Goal: Information Seeking & Learning: Learn about a topic

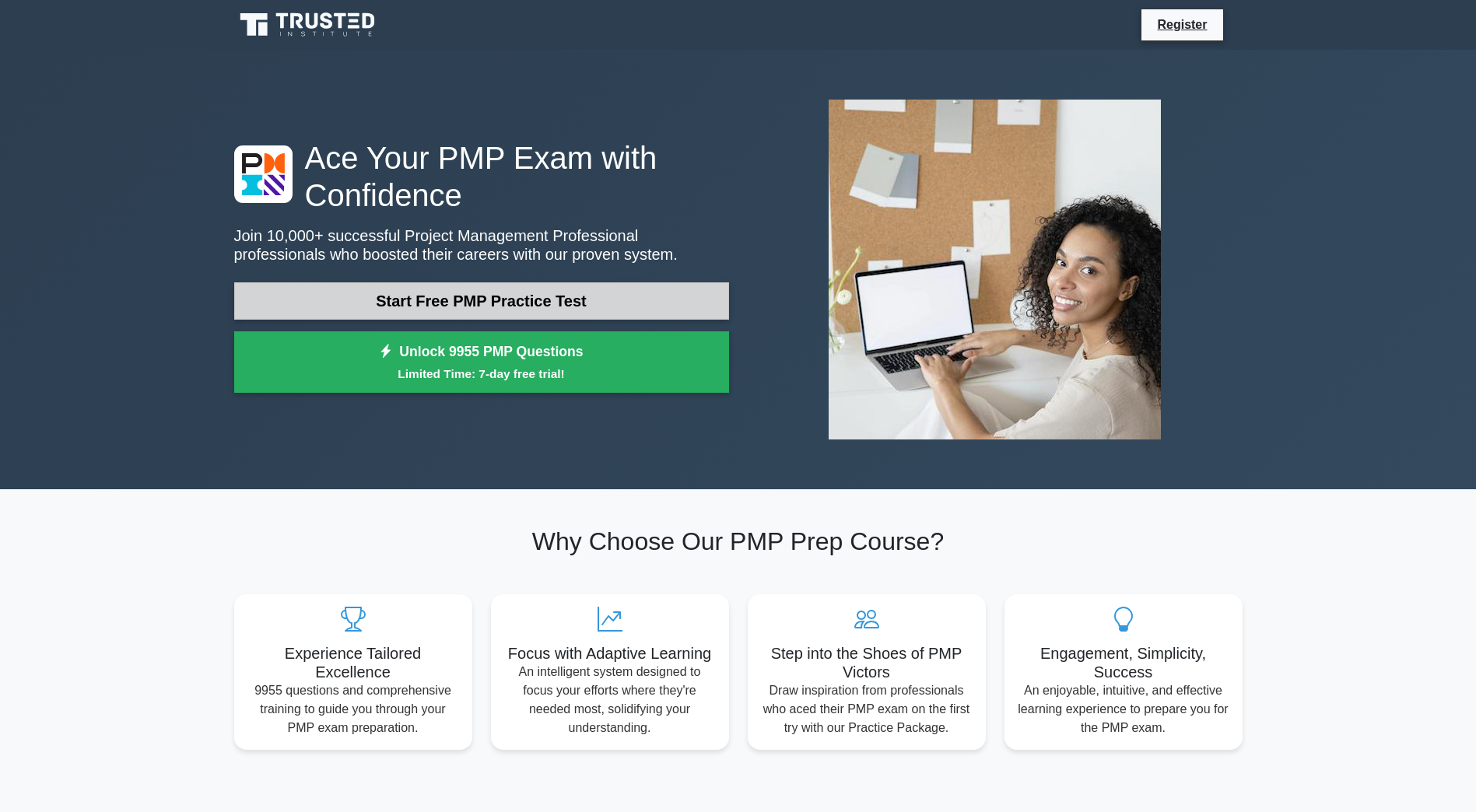
click at [447, 306] on link "Start Free PMP Practice Test" at bounding box center [482, 300] width 495 height 37
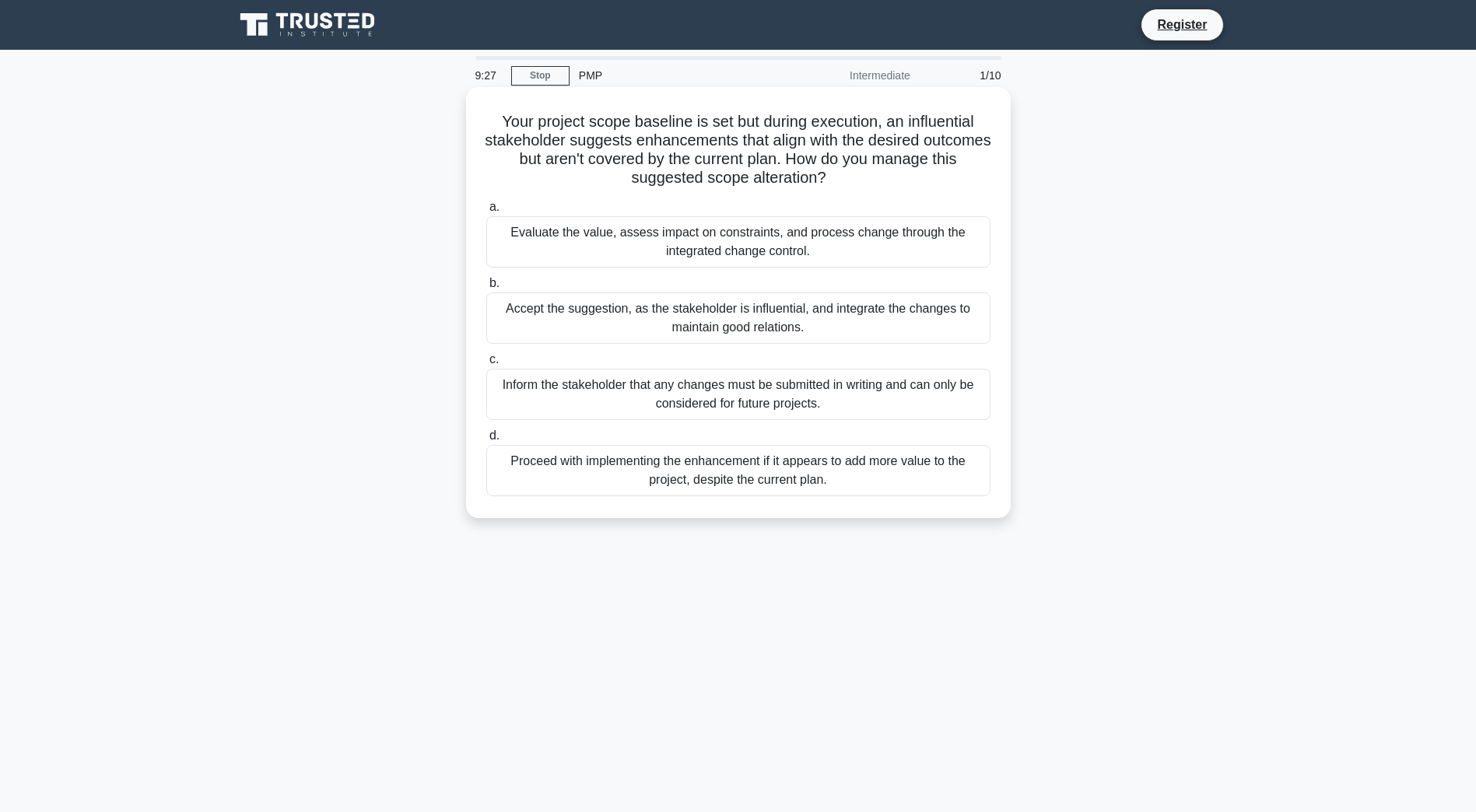
click at [838, 242] on div "Evaluate the value, assess impact on constraints, and process change through th…" at bounding box center [738, 242] width 504 height 51
click at [486, 212] on input "a. Evaluate the value, assess impact on constraints, and process change through…" at bounding box center [486, 207] width 0 height 10
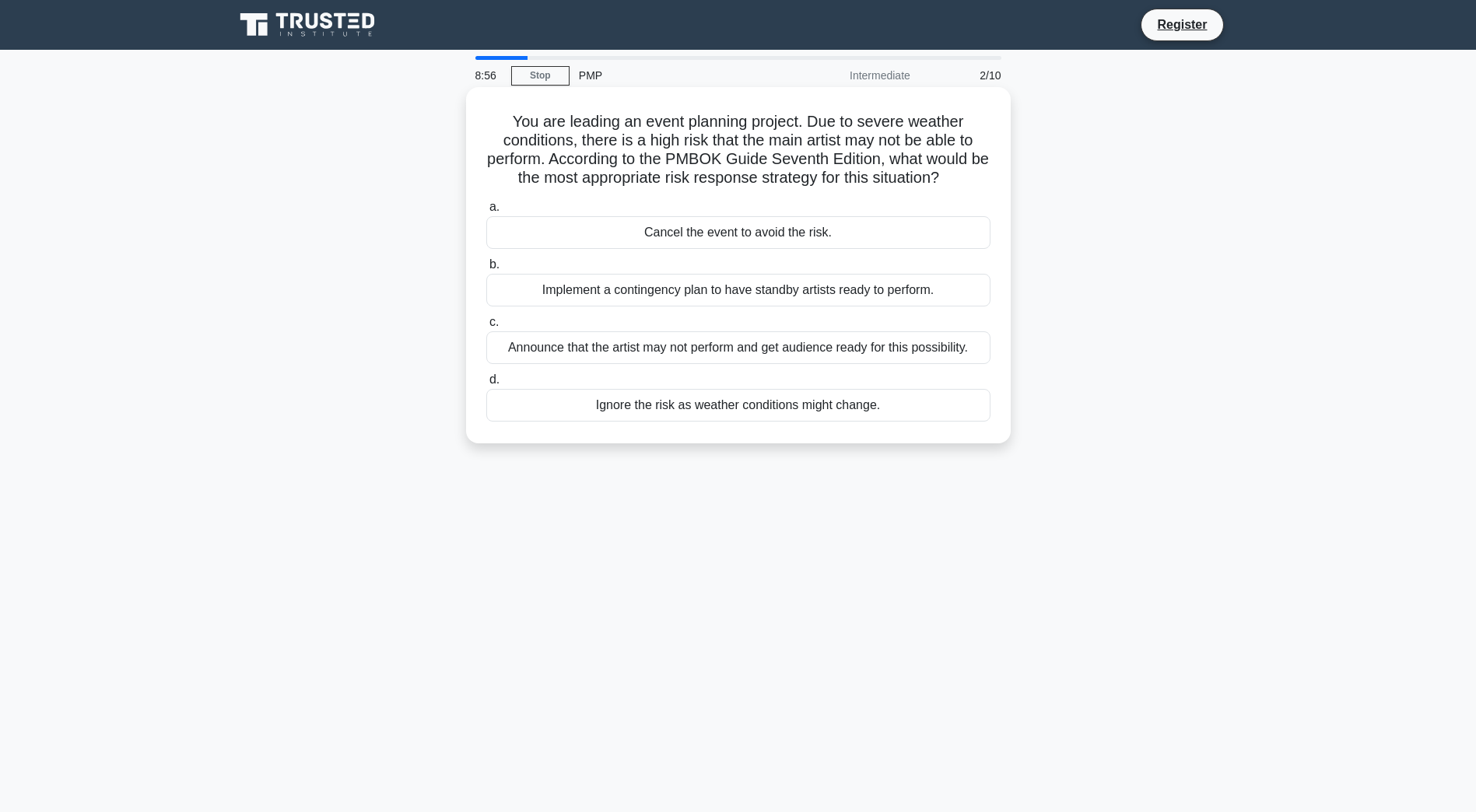
click at [912, 298] on div "Implement a contingency plan to have standby artists ready to perform." at bounding box center [738, 290] width 504 height 33
click at [486, 270] on input "b. Implement a contingency plan to have standby artists ready to perform." at bounding box center [486, 265] width 0 height 10
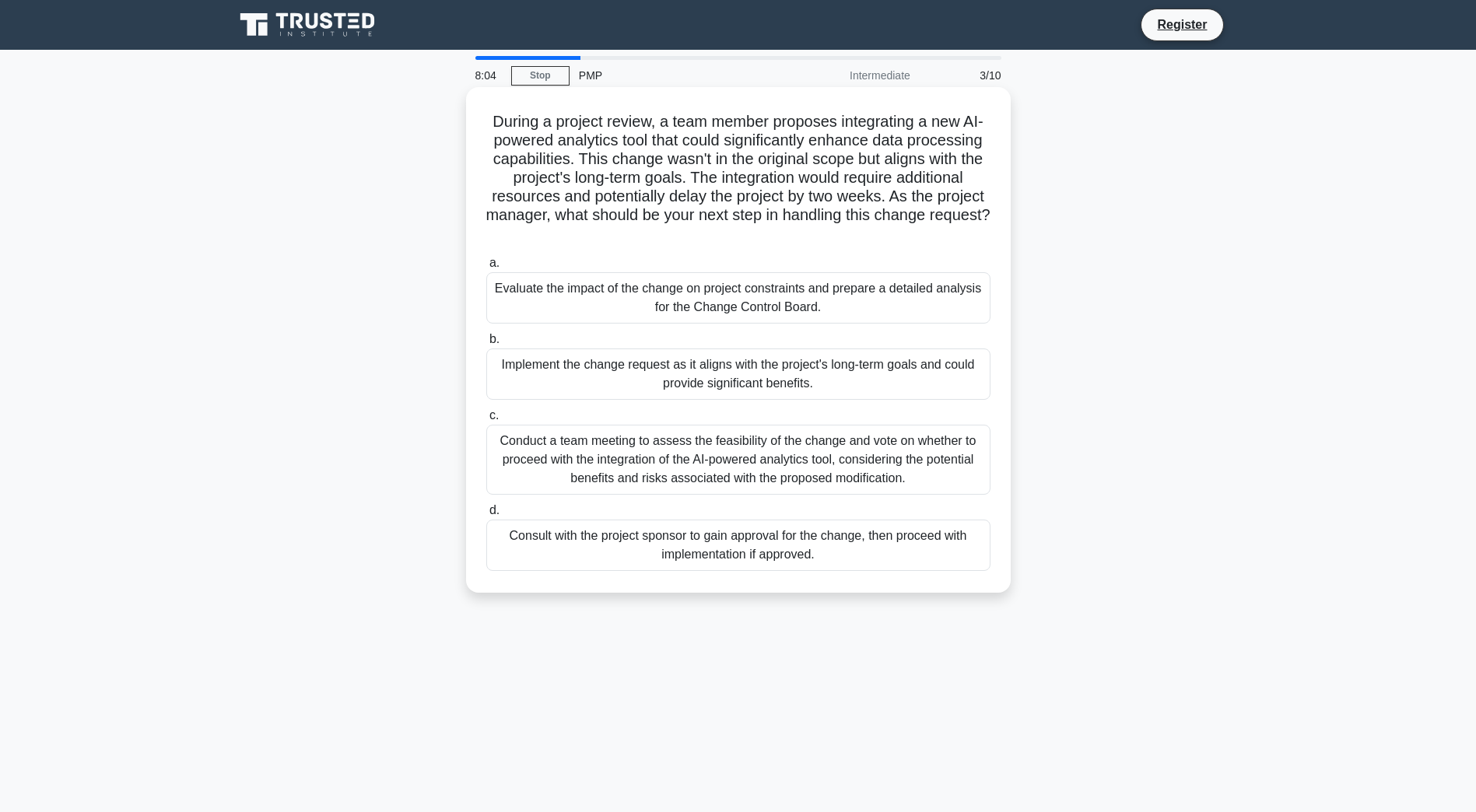
click at [736, 483] on div "Conduct a team meeting to assess the feasibility of the change and vote on whet…" at bounding box center [738, 459] width 504 height 70
click at [486, 421] on input "c. Conduct a team meeting to assess the feasibility of the change and vote on w…" at bounding box center [486, 416] width 0 height 10
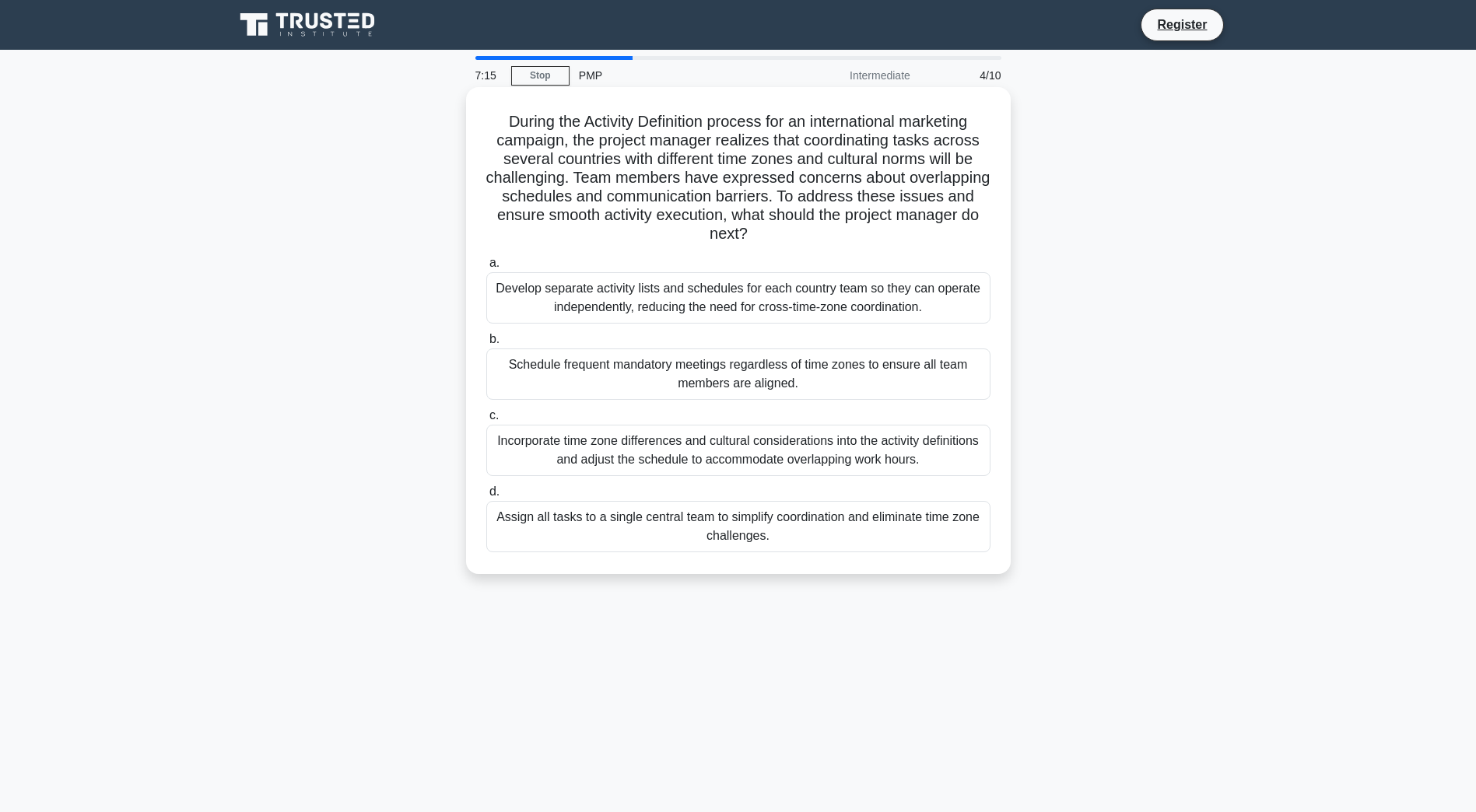
click at [682, 471] on div "Incorporate time zone differences and cultural considerations into the activity…" at bounding box center [738, 450] width 504 height 51
click at [486, 421] on input "c. Incorporate time zone differences and cultural considerations into the activ…" at bounding box center [486, 416] width 0 height 10
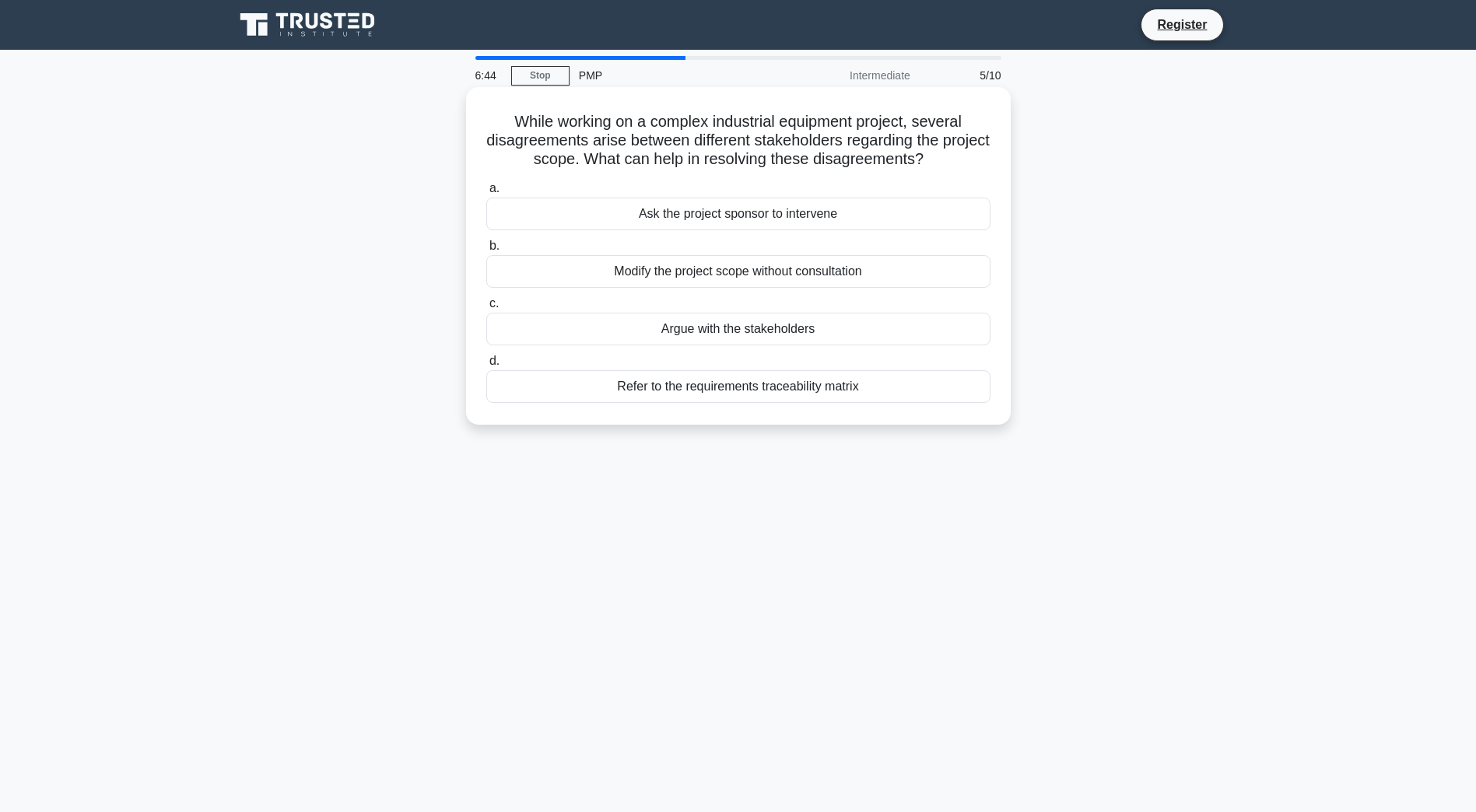
click at [824, 339] on div "Argue with the stakeholders" at bounding box center [738, 329] width 504 height 33
click at [486, 309] on input "c. Argue with the stakeholders" at bounding box center [486, 303] width 0 height 10
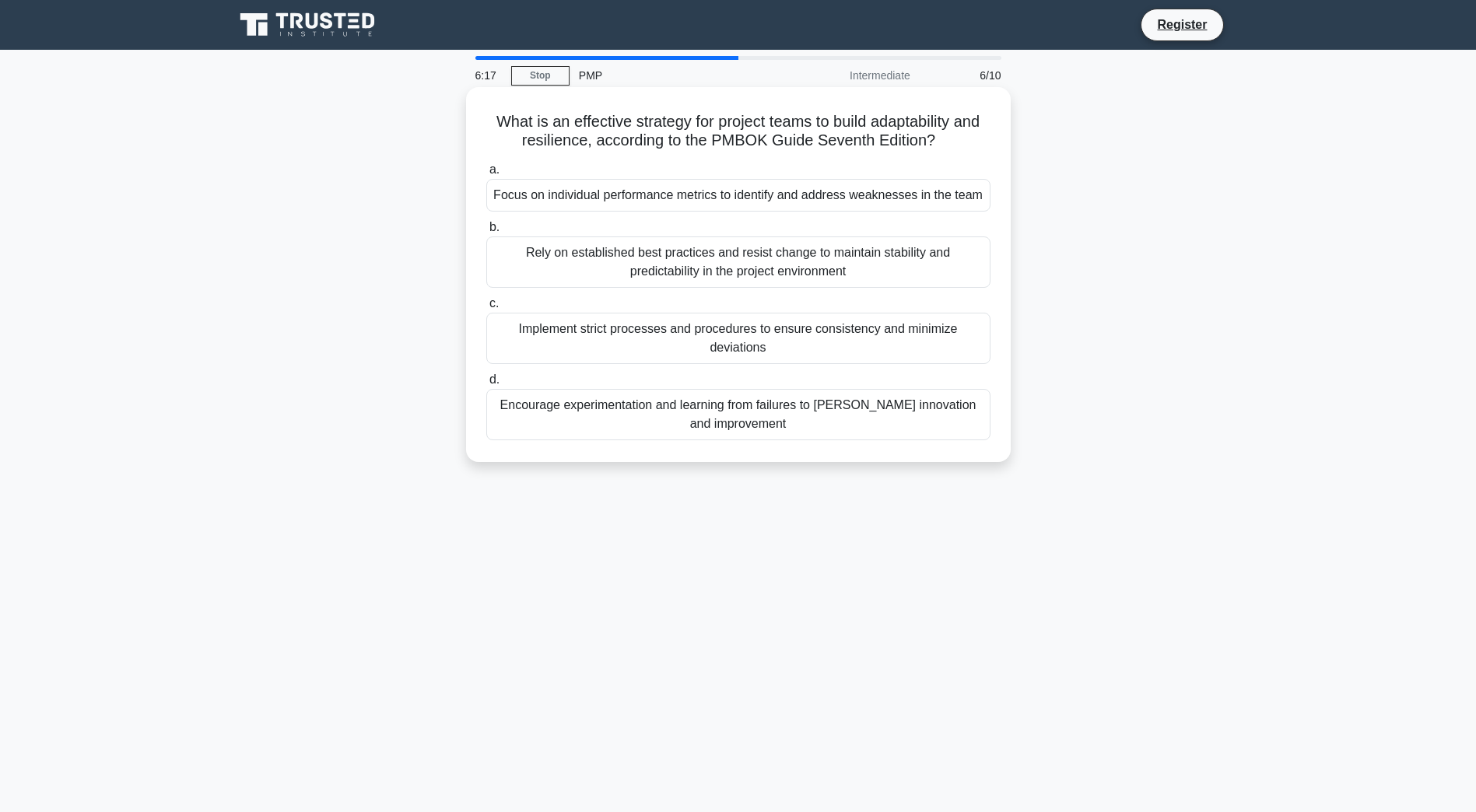
click at [892, 331] on div "Implement strict processes and procedures to ensure consistency and minimize de…" at bounding box center [738, 338] width 504 height 51
click at [486, 309] on input "c. Implement strict processes and procedures to ensure consistency and minimize…" at bounding box center [486, 303] width 0 height 10
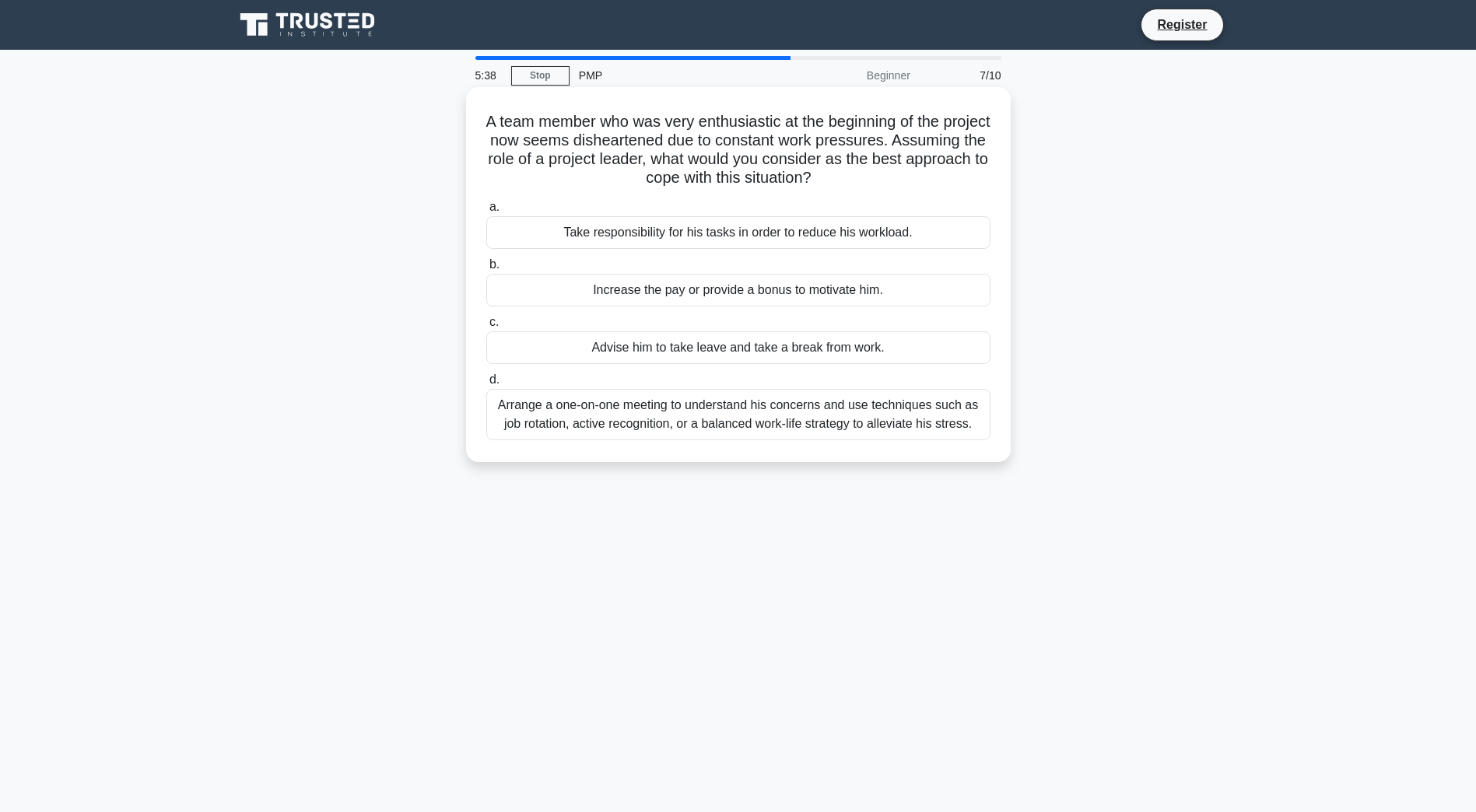
click at [784, 413] on div "Arrange a one-on-one meeting to understand his concerns and use techniques such…" at bounding box center [738, 414] width 504 height 51
click at [486, 385] on input "d. Arrange a one-on-one meeting to understand his concerns and use techniques s…" at bounding box center [486, 380] width 0 height 10
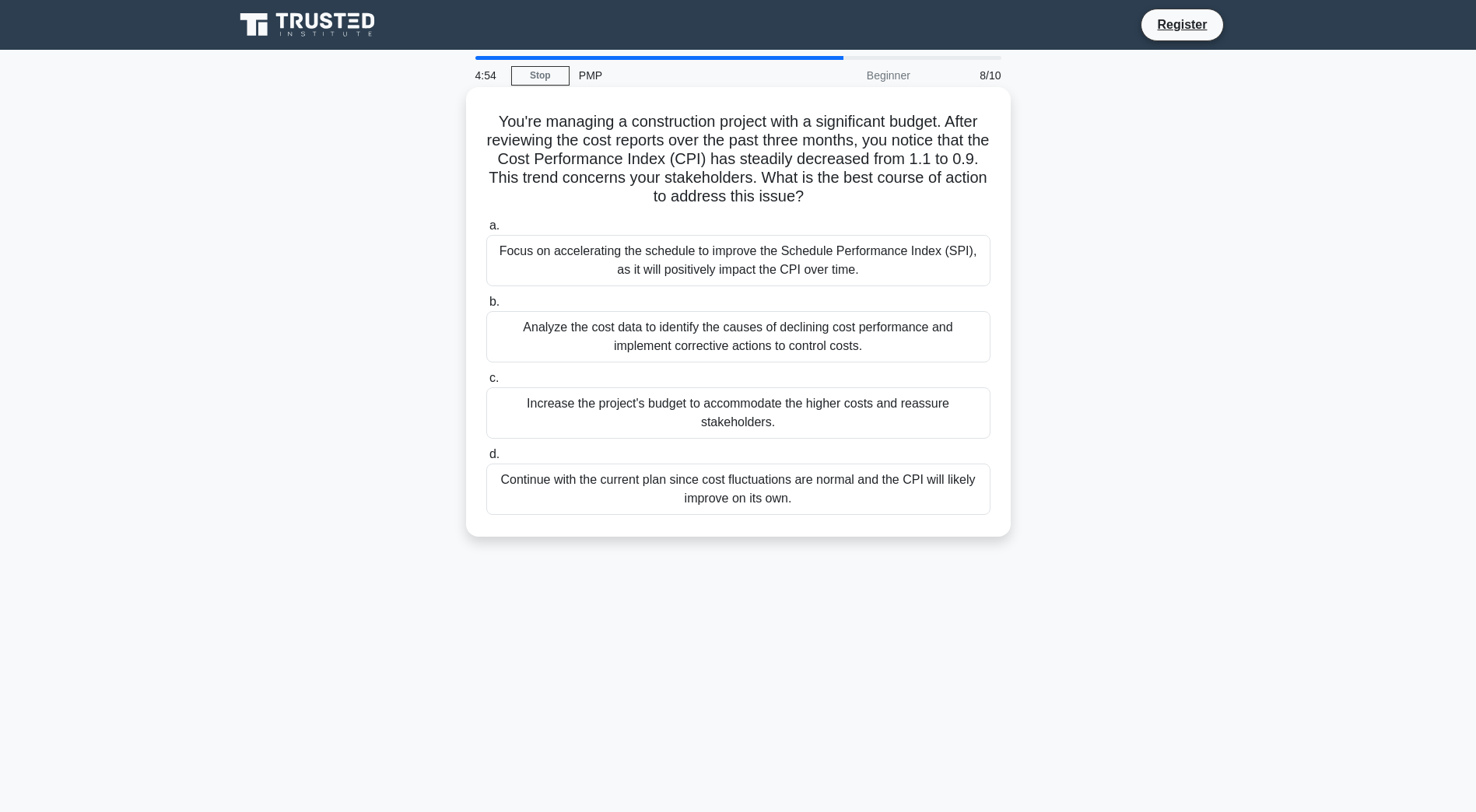
click at [582, 342] on div "Analyze the cost data to identify the causes of declining cost performance and …" at bounding box center [738, 336] width 504 height 51
click at [486, 307] on input "b. Analyze the cost data to identify the causes of declining cost performance a…" at bounding box center [486, 302] width 0 height 10
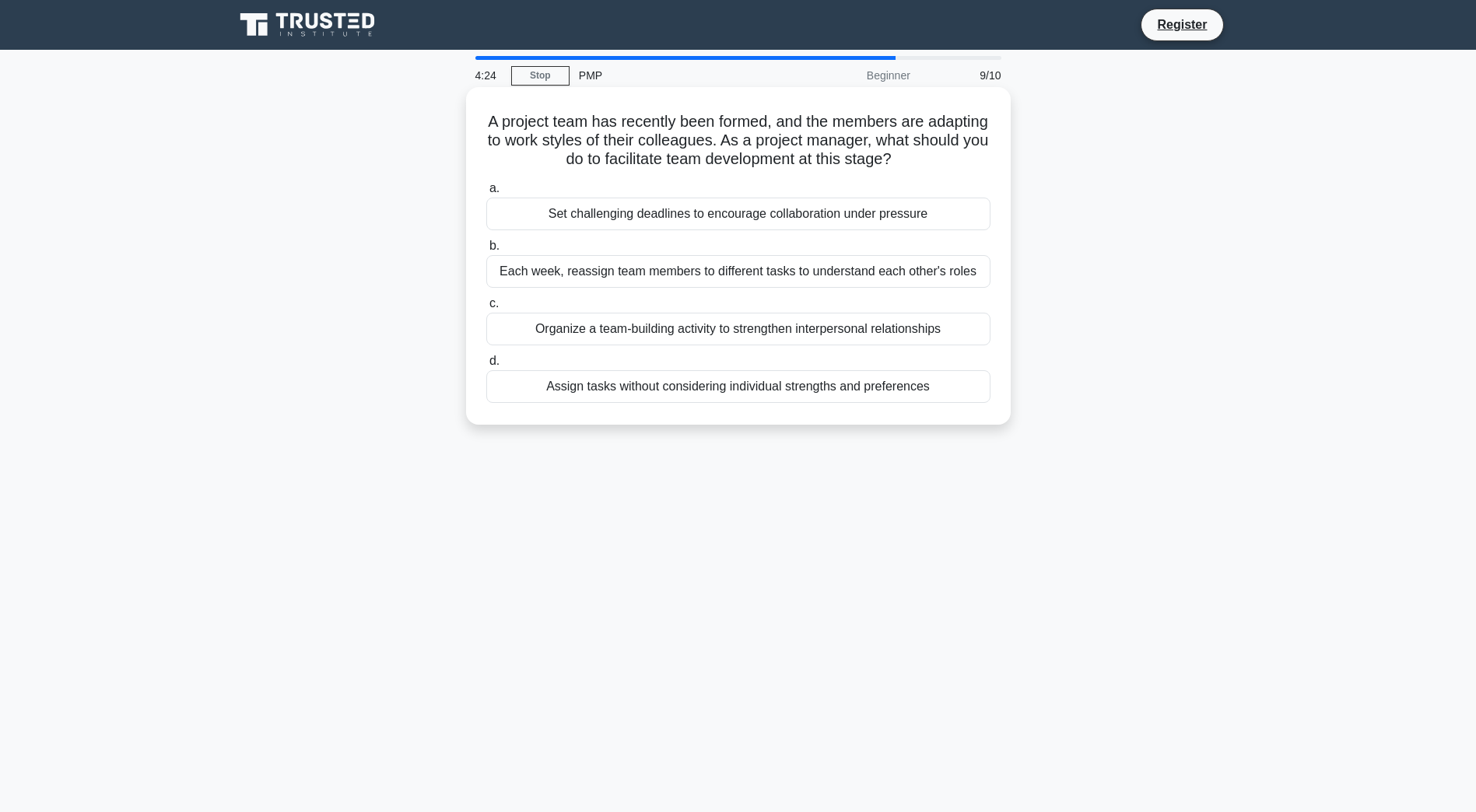
click at [723, 332] on div "Organize a team-building activity to strengthen interpersonal relationships" at bounding box center [738, 329] width 504 height 33
click at [486, 309] on input "c. Organize a team-building activity to strengthen interpersonal relationships" at bounding box center [486, 303] width 0 height 10
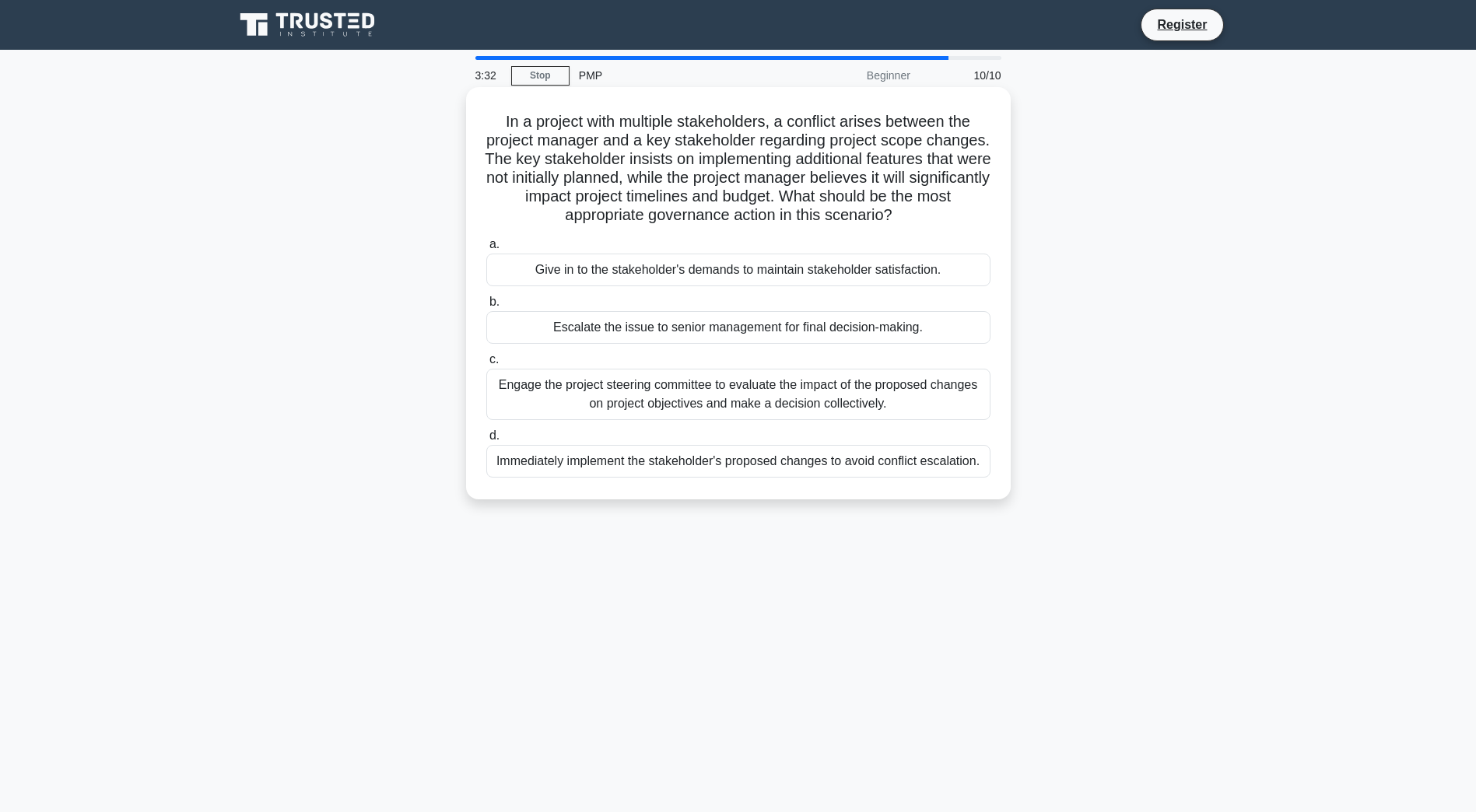
click at [910, 327] on div "Escalate the issue to senior management for final decision-making." at bounding box center [738, 327] width 504 height 33
click at [486, 307] on input "b. Escalate the issue to senior management for final decision-making." at bounding box center [486, 302] width 0 height 10
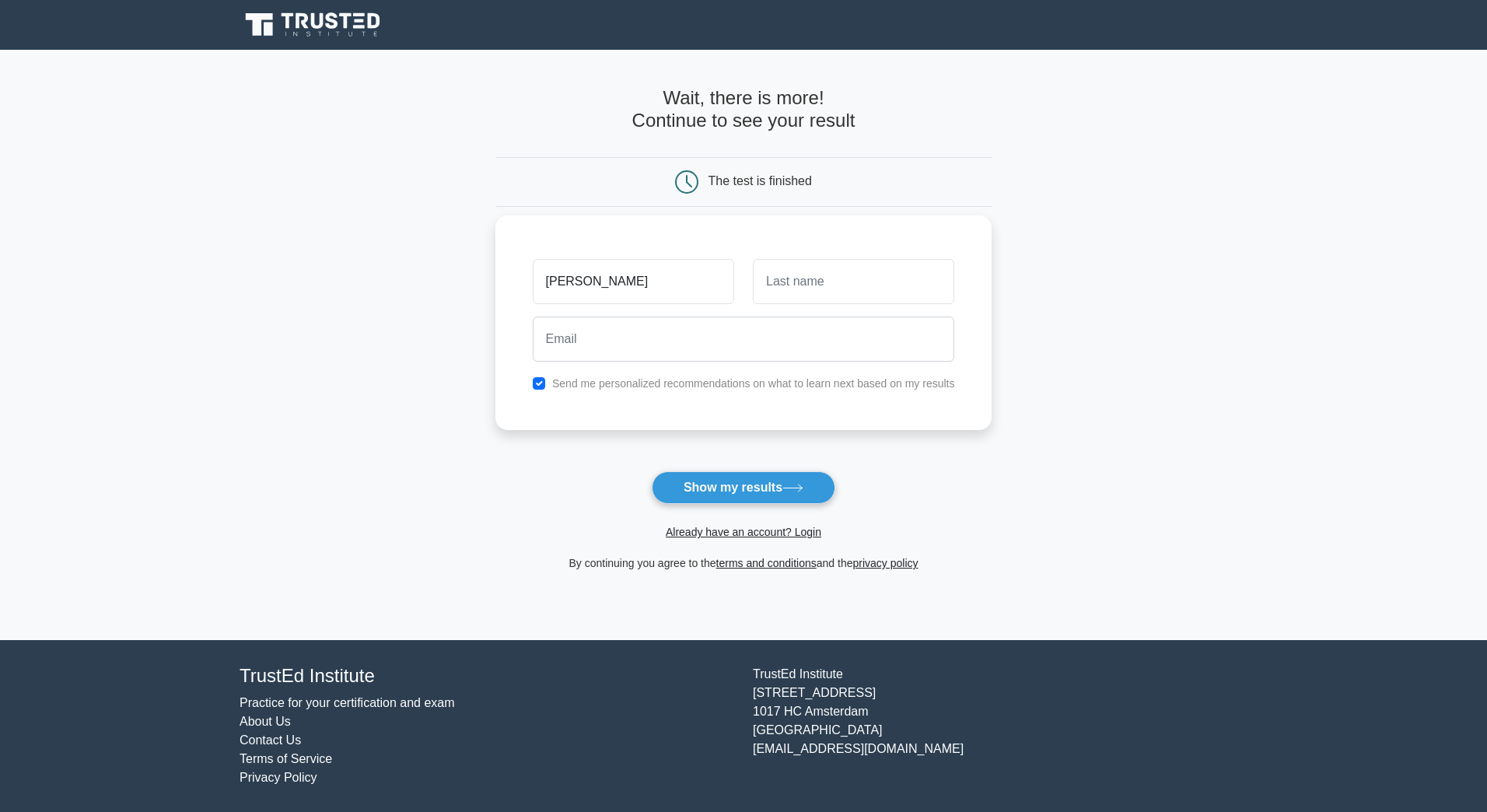
type input "Joana"
type input "Maia"
type input "jmam84@gmail.com"
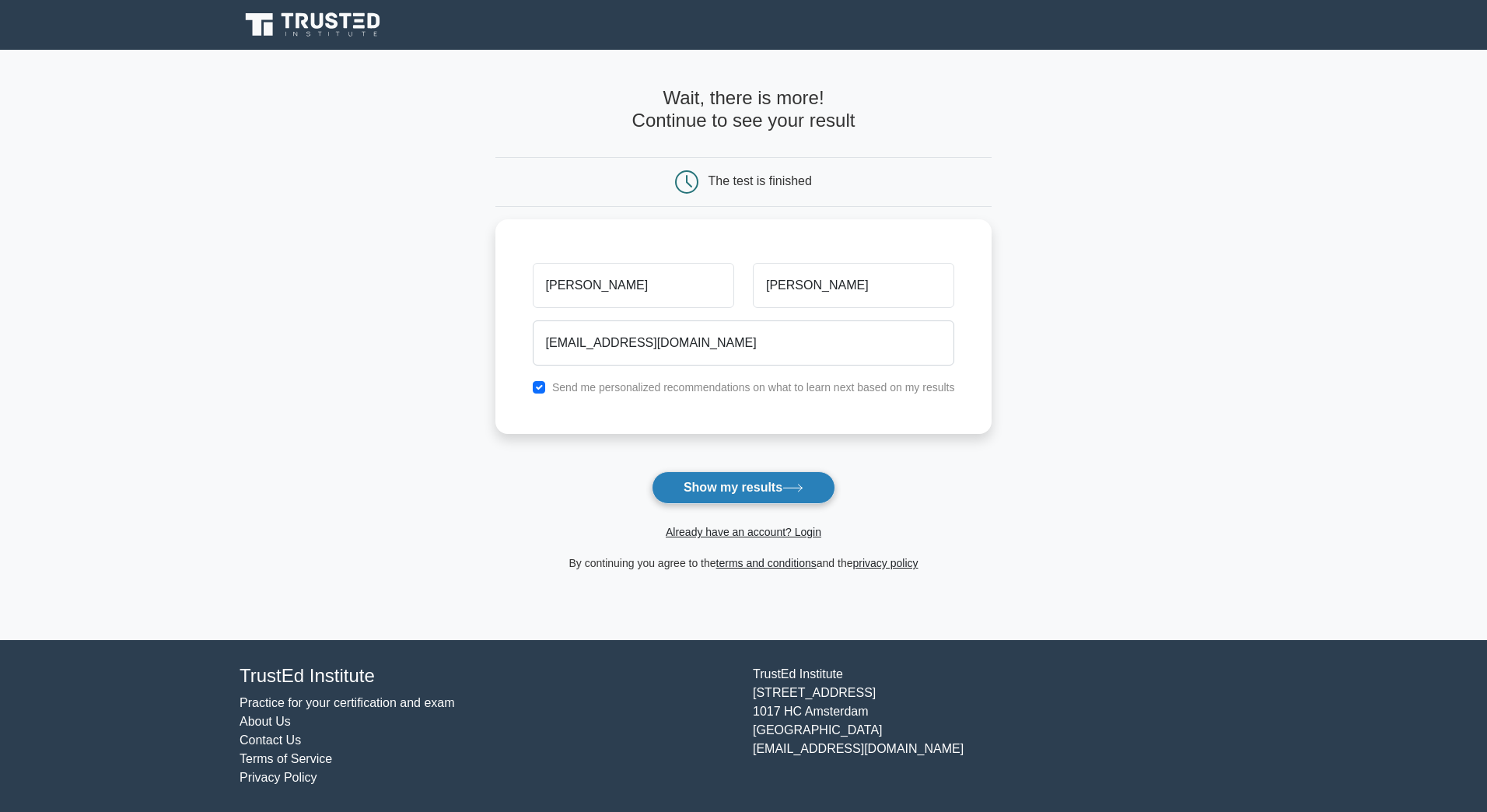
click at [751, 497] on button "Show my results" at bounding box center [743, 487] width 183 height 33
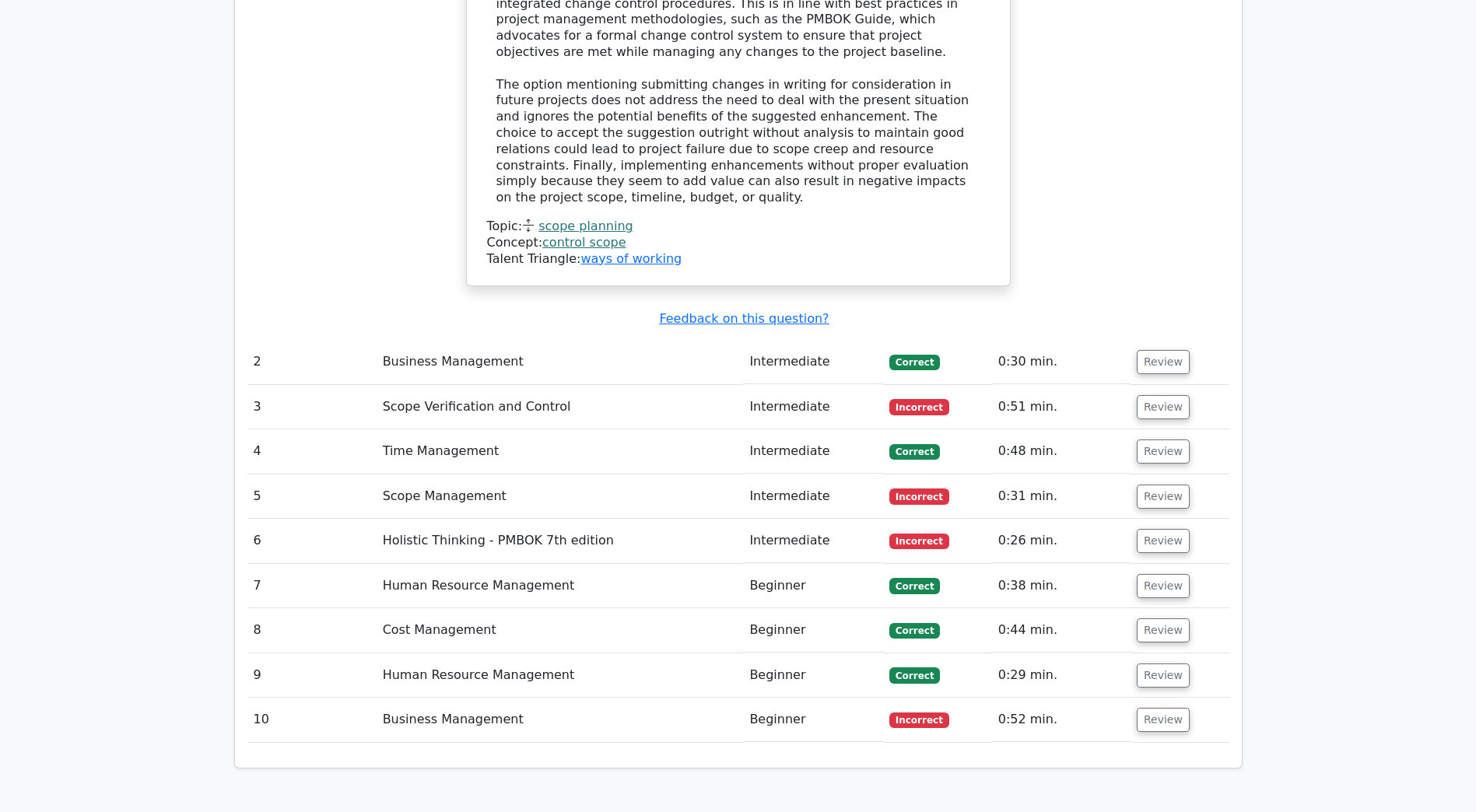
scroll to position [2022, 0]
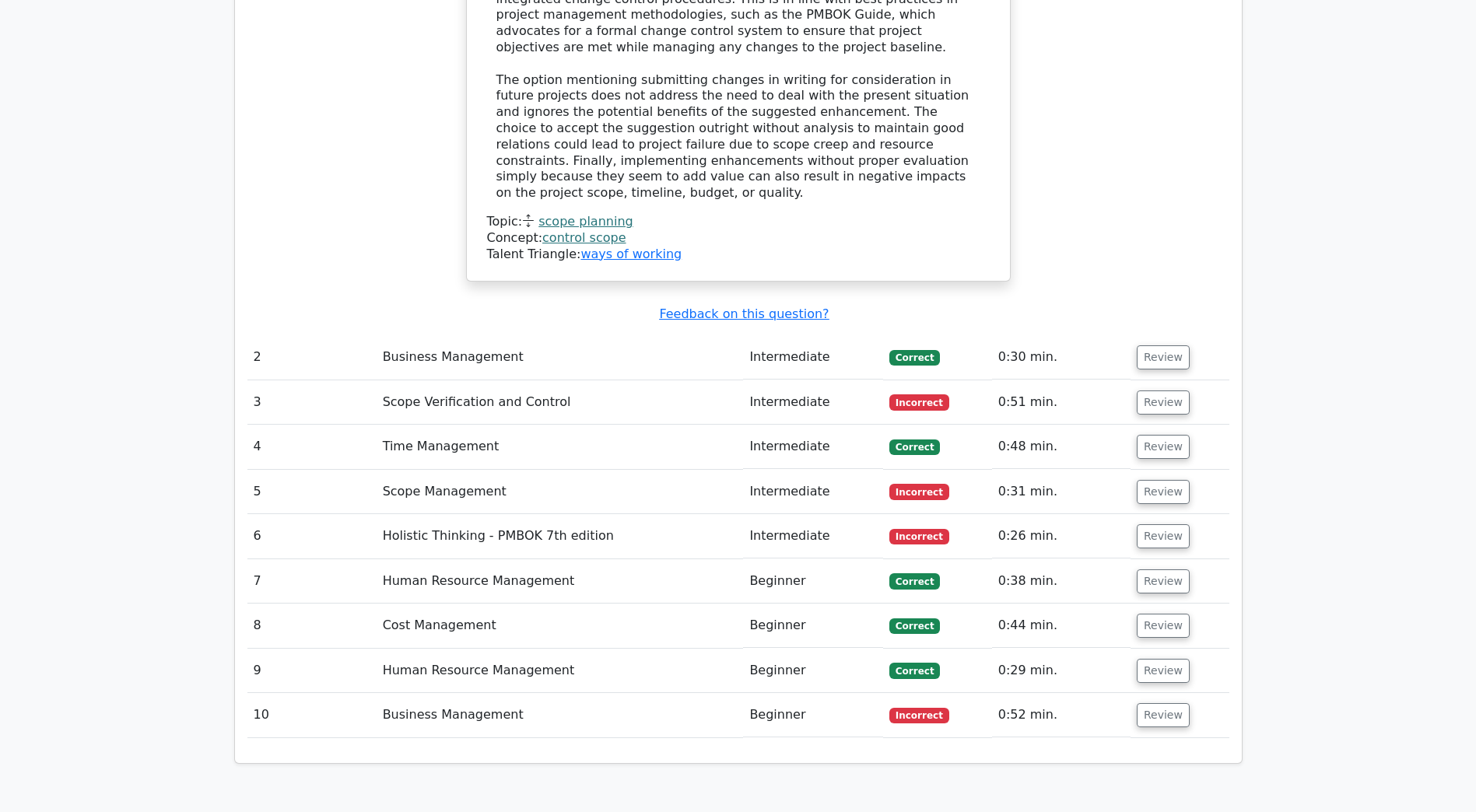
click at [431, 335] on td "Business Management" at bounding box center [560, 358] width 368 height 44
click at [435, 381] on td "Scope Verification and Control" at bounding box center [560, 403] width 368 height 44
drag, startPoint x: 386, startPoint y: 289, endPoint x: 597, endPoint y: 298, distance: 211.2
click at [597, 381] on td "Scope Verification and Control" at bounding box center [560, 403] width 368 height 44
click at [766, 425] on td "Intermediate" at bounding box center [813, 447] width 140 height 44
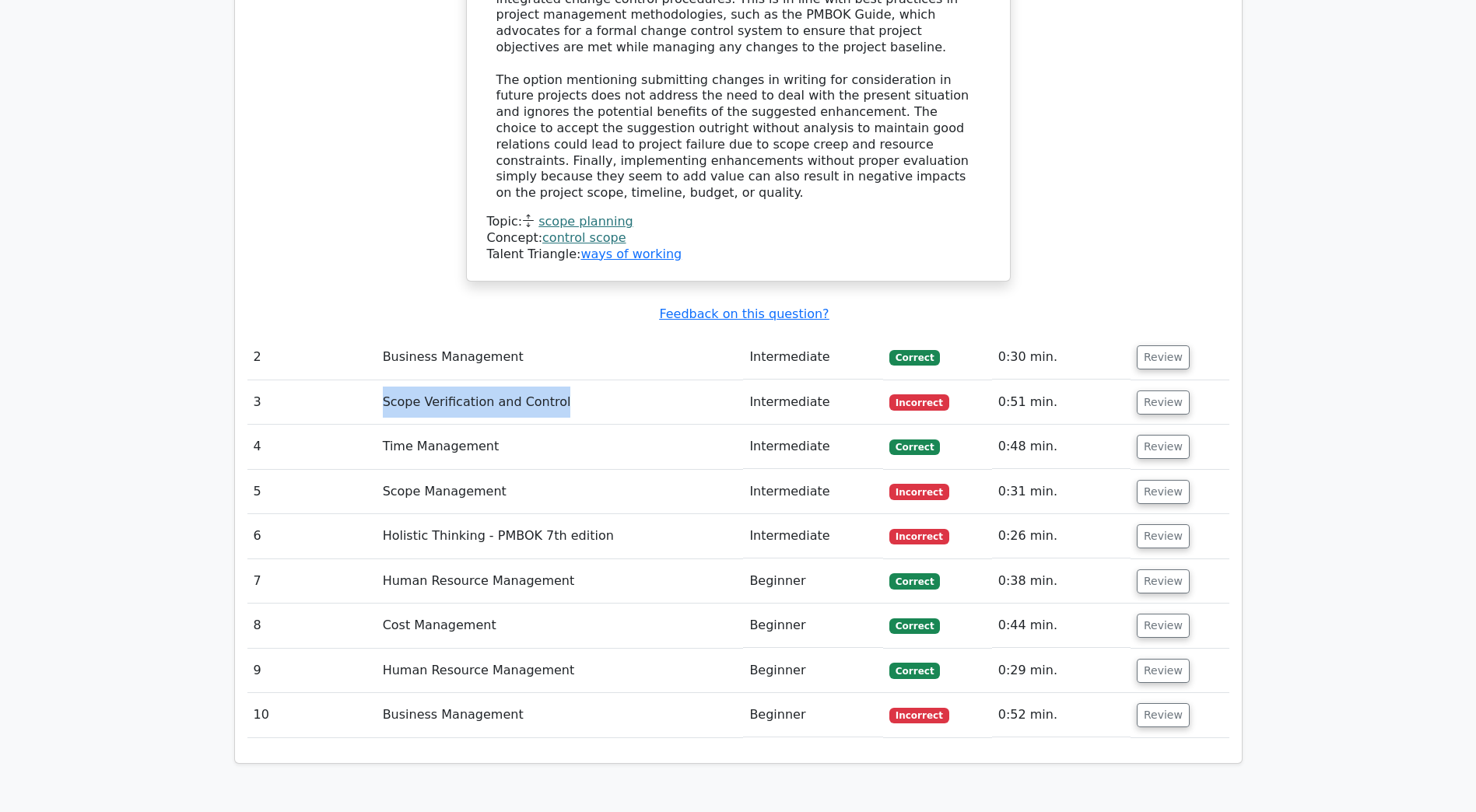
drag, startPoint x: 595, startPoint y: 302, endPoint x: 374, endPoint y: 301, distance: 221.0
click at [374, 381] on tr "3 Scope Verification and Control Intermediate Incorrect 0:51 min. Review" at bounding box center [738, 403] width 982 height 44
drag, startPoint x: 374, startPoint y: 301, endPoint x: 386, endPoint y: 385, distance: 84.9
click at [386, 469] on td "Scope Management" at bounding box center [560, 491] width 368 height 44
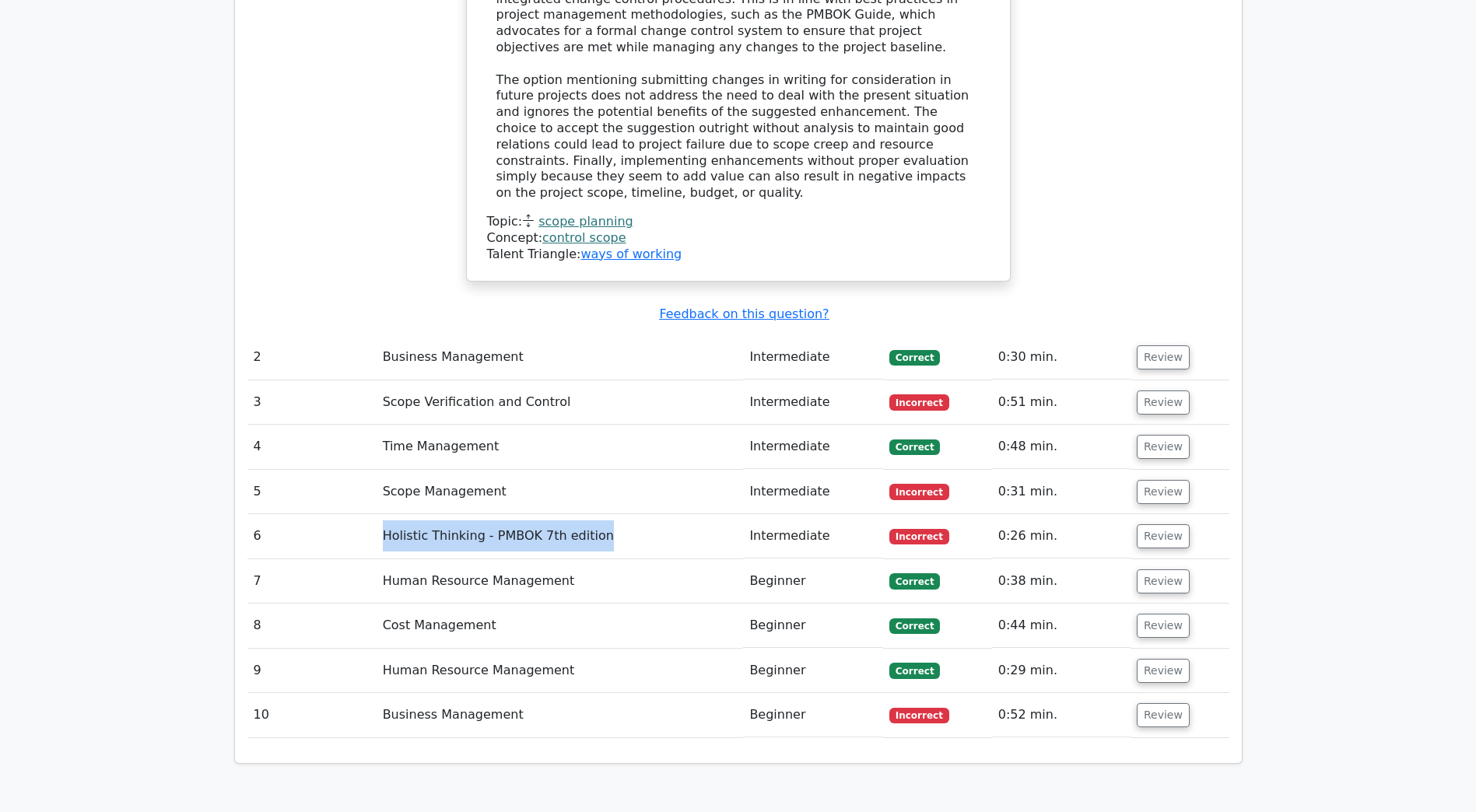
drag, startPoint x: 590, startPoint y: 429, endPoint x: 382, endPoint y: 430, distance: 208.0
click at [382, 514] on td "Holistic Thinking - PMBOK 7th edition" at bounding box center [560, 536] width 368 height 44
click at [605, 514] on td "Holistic Thinking - PMBOK 7th edition" at bounding box center [560, 536] width 368 height 44
drag, startPoint x: 564, startPoint y: 475, endPoint x: 545, endPoint y: 478, distance: 19.2
click at [545, 559] on td "Human Resource Management" at bounding box center [560, 581] width 368 height 44
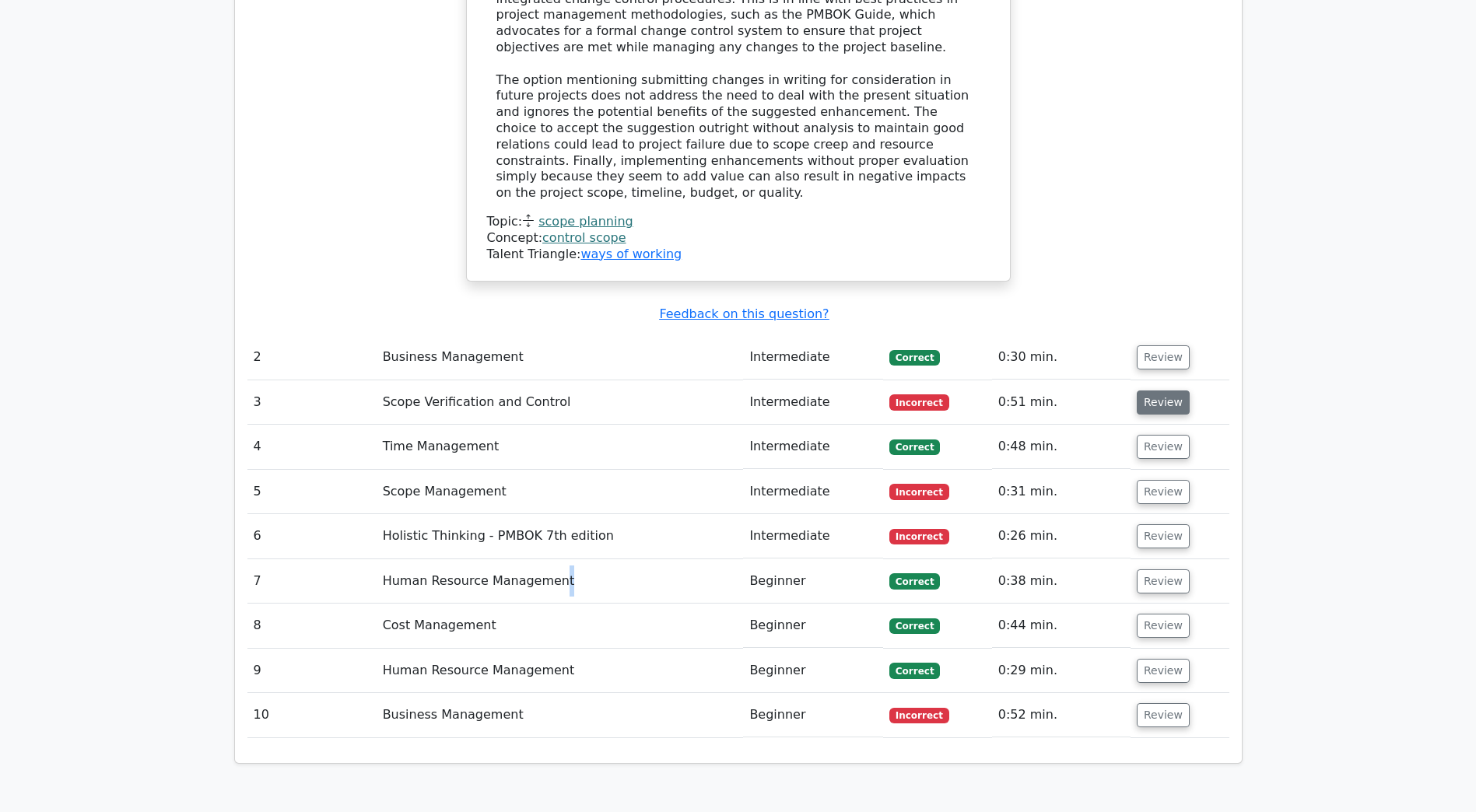
click at [1164, 390] on button "Review" at bounding box center [1163, 402] width 53 height 24
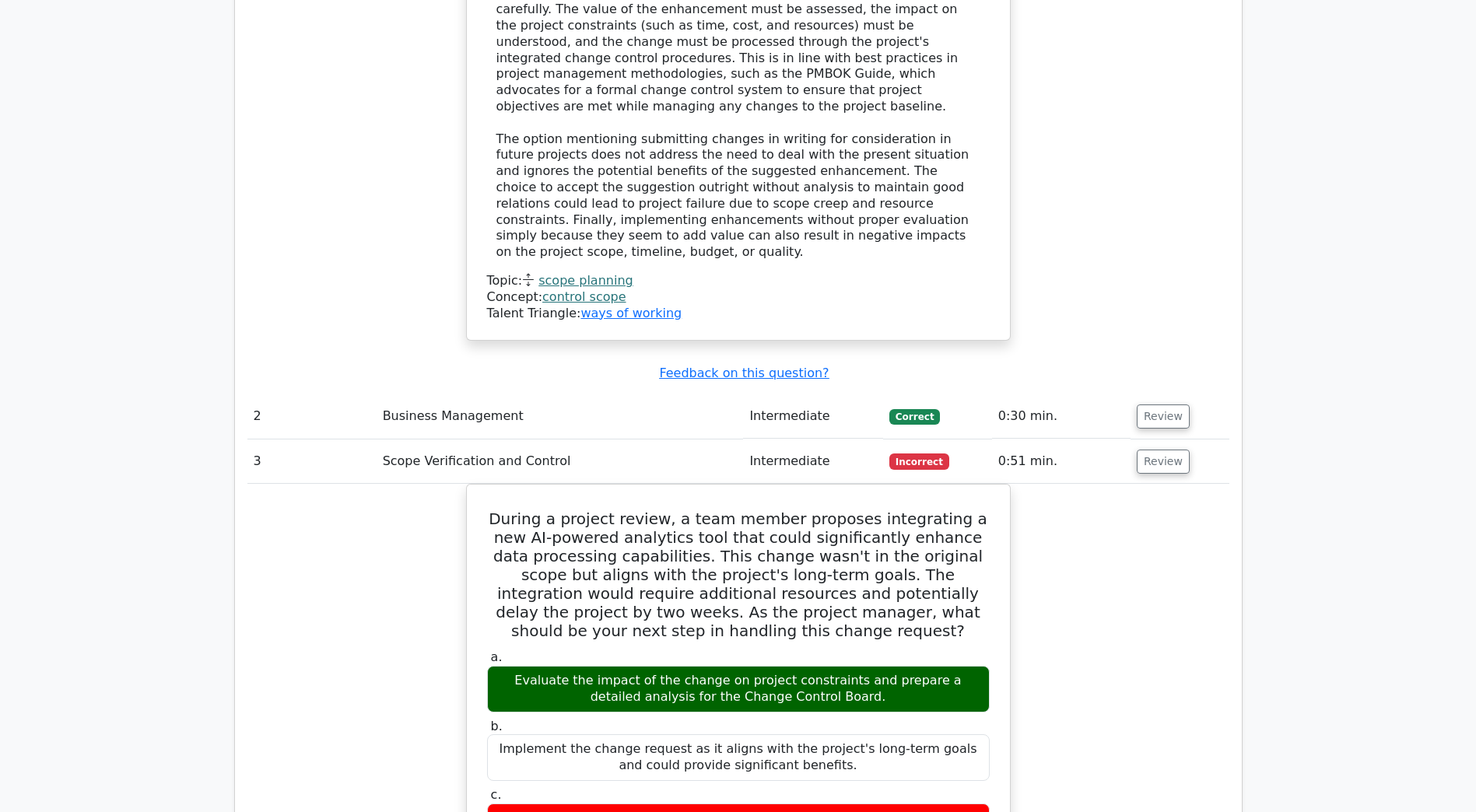
scroll to position [1944, 0]
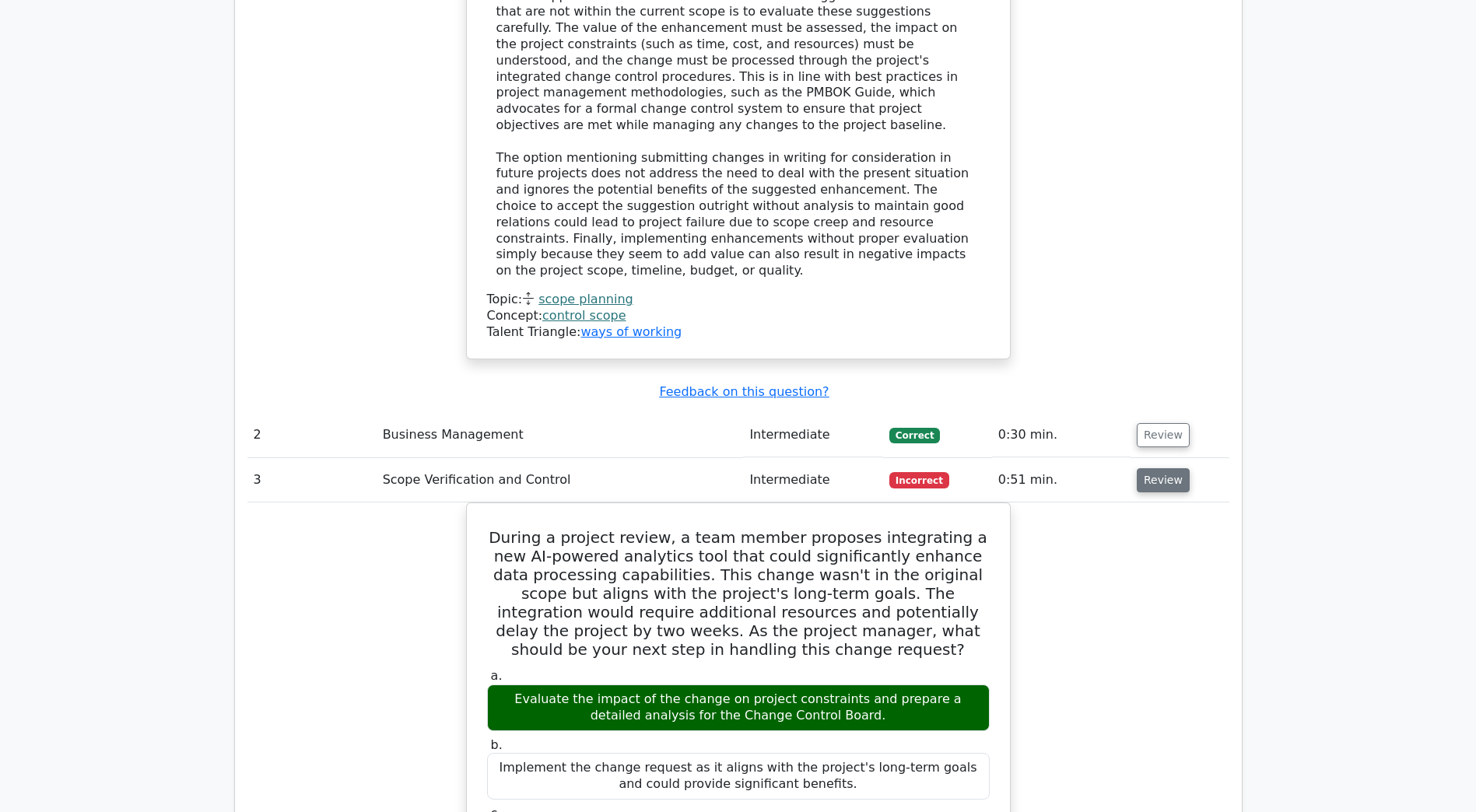
click at [1165, 468] on button "Review" at bounding box center [1163, 480] width 53 height 24
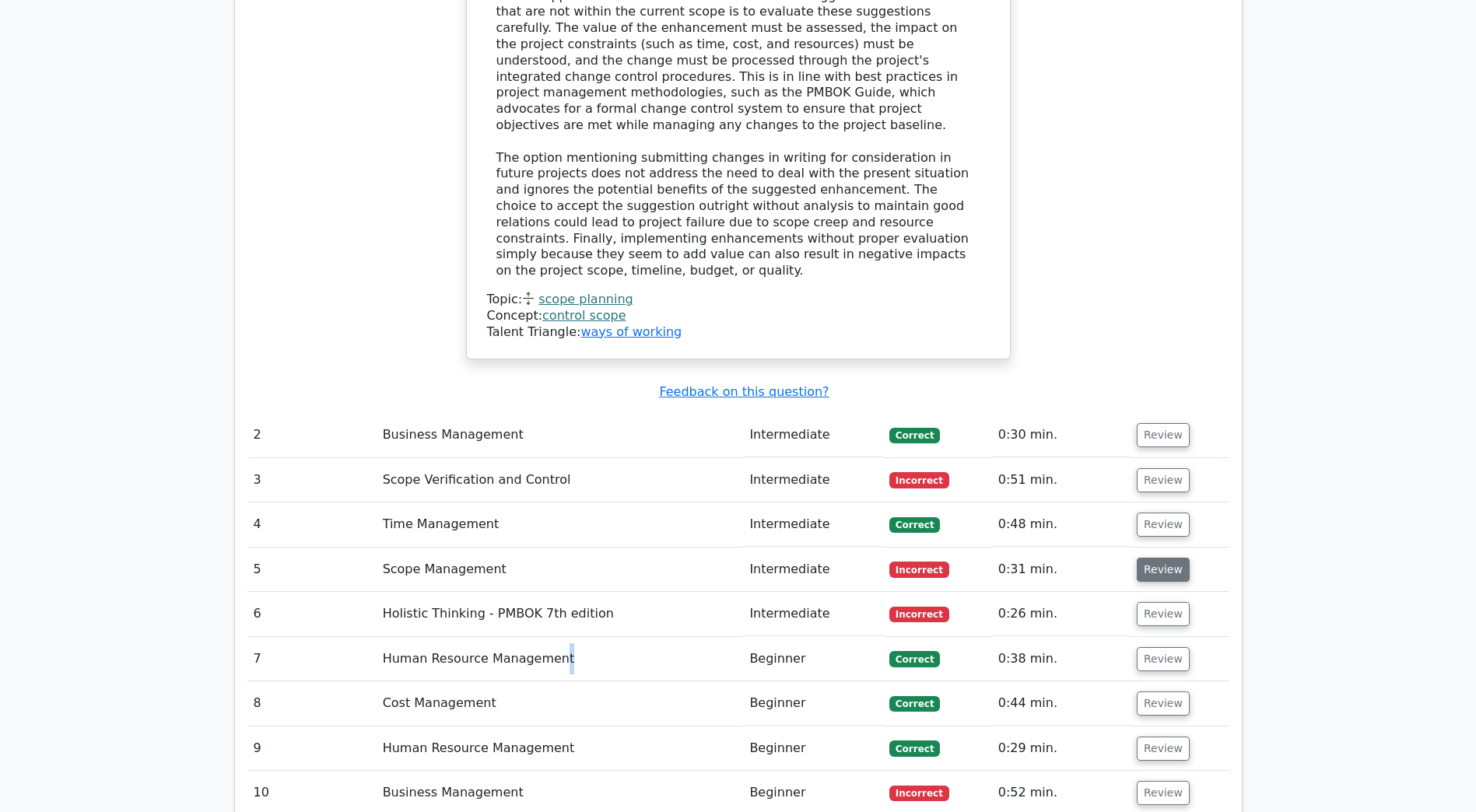
click at [1171, 557] on button "Review" at bounding box center [1163, 569] width 53 height 24
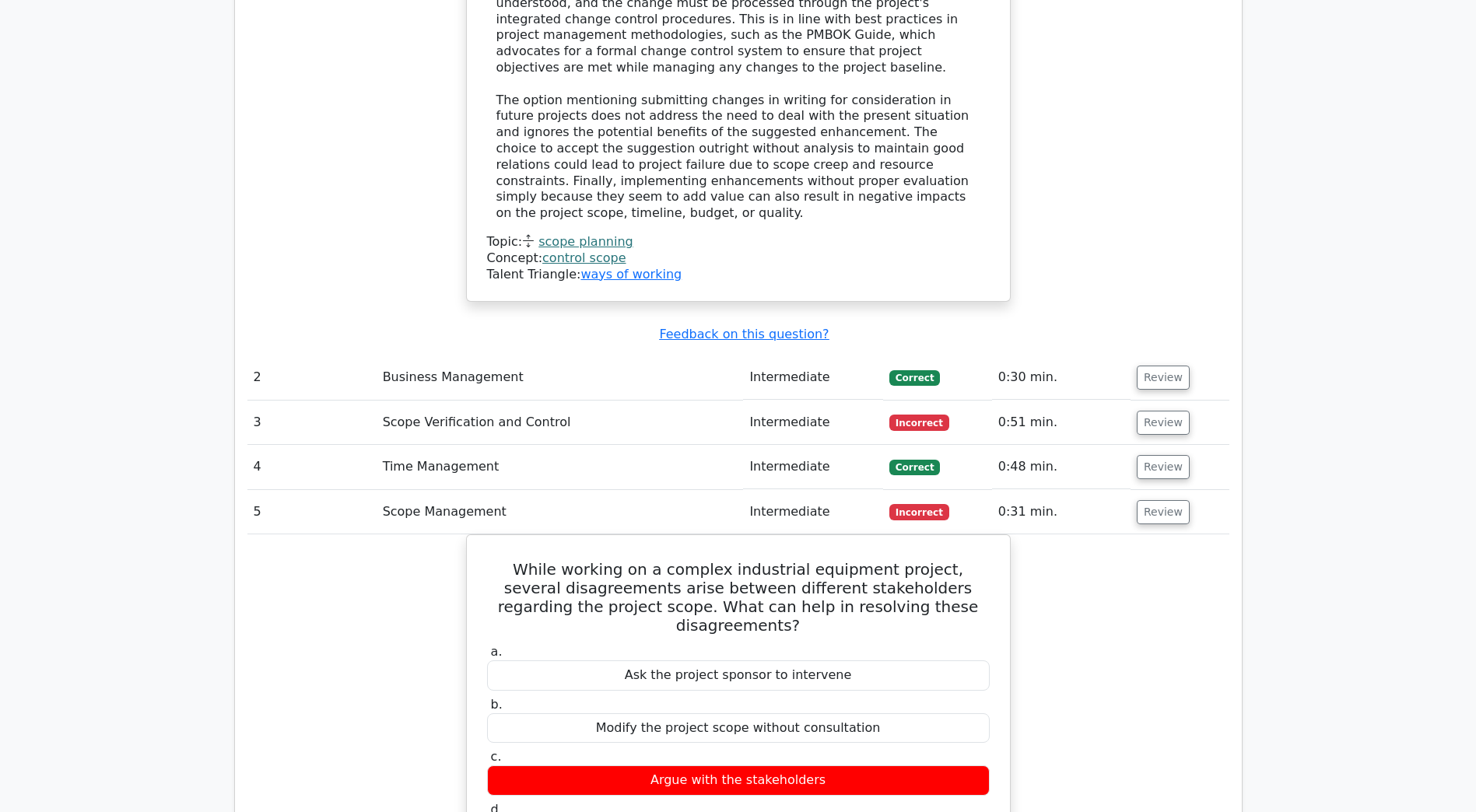
scroll to position [2099, 0]
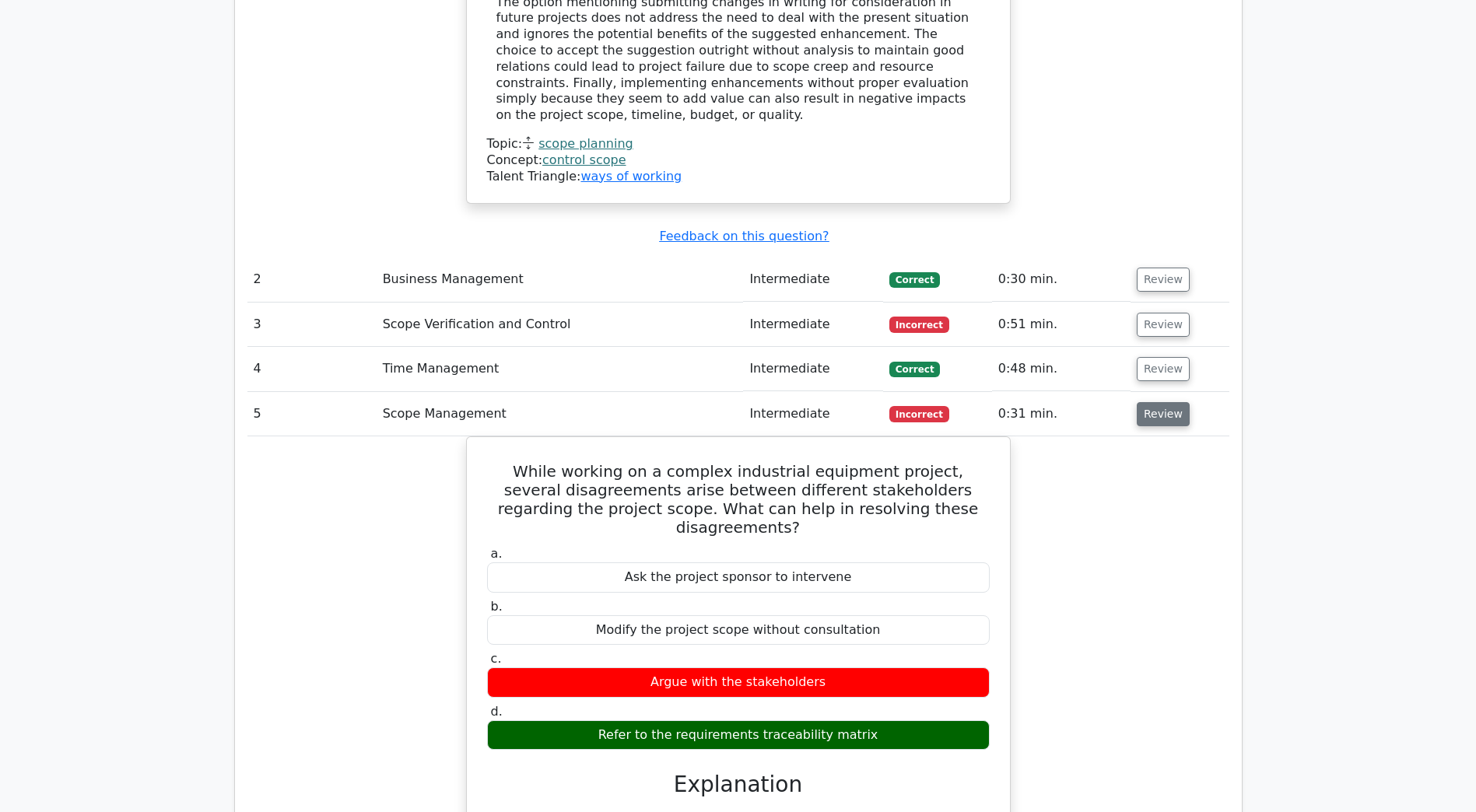
click at [1150, 402] on button "Review" at bounding box center [1163, 413] width 53 height 24
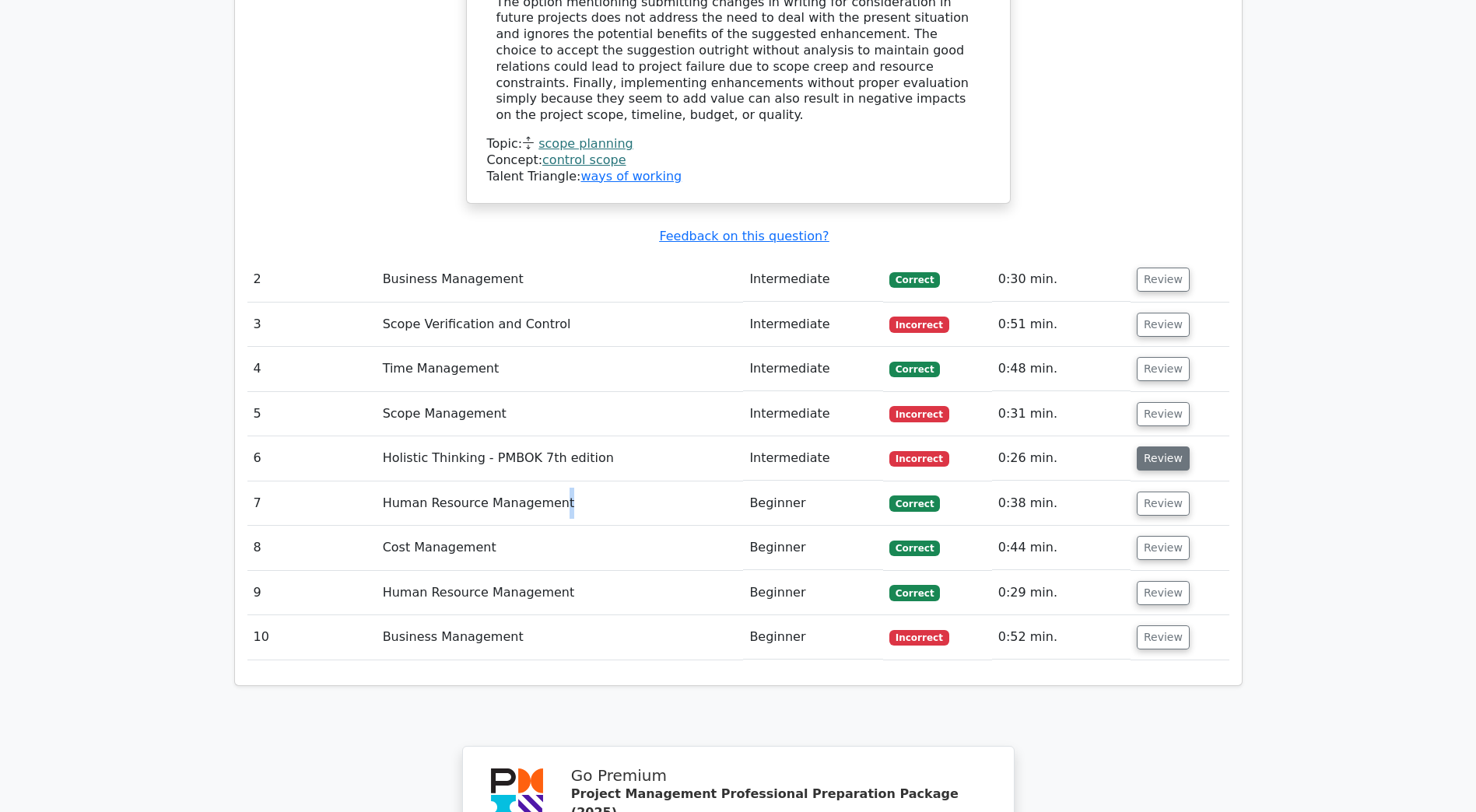
click at [1163, 446] on button "Review" at bounding box center [1163, 458] width 53 height 24
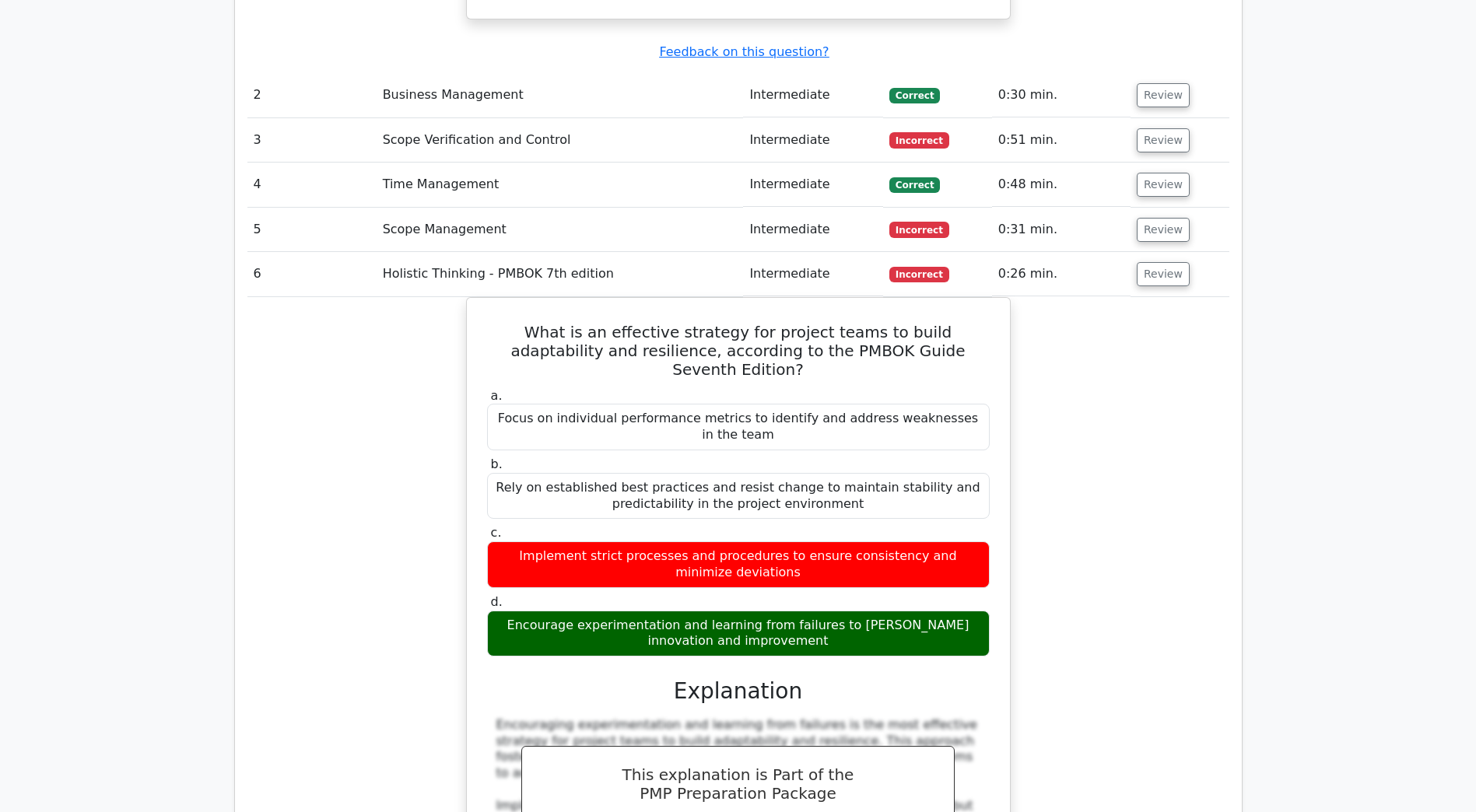
scroll to position [2332, 0]
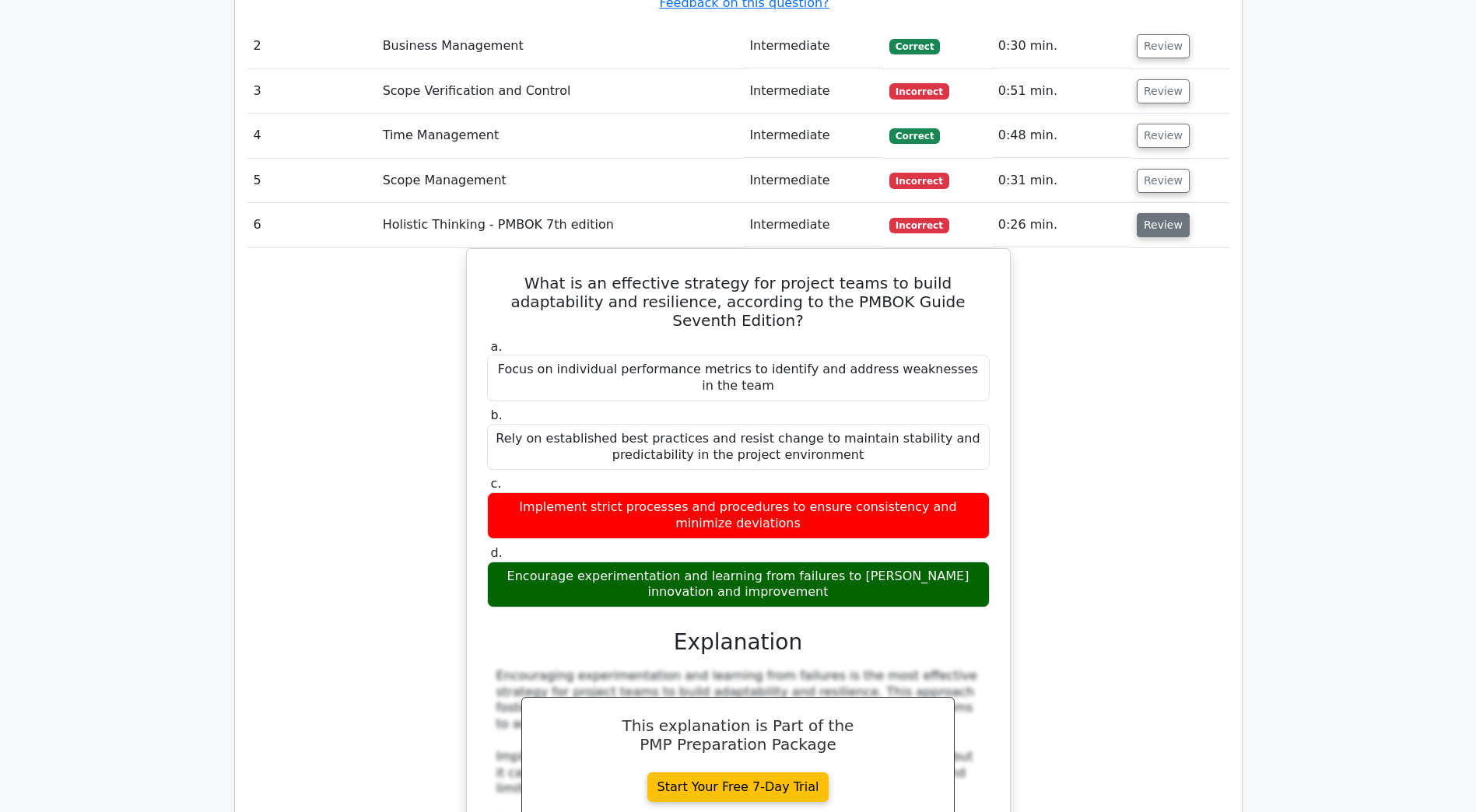
click at [1159, 213] on button "Review" at bounding box center [1163, 224] width 53 height 24
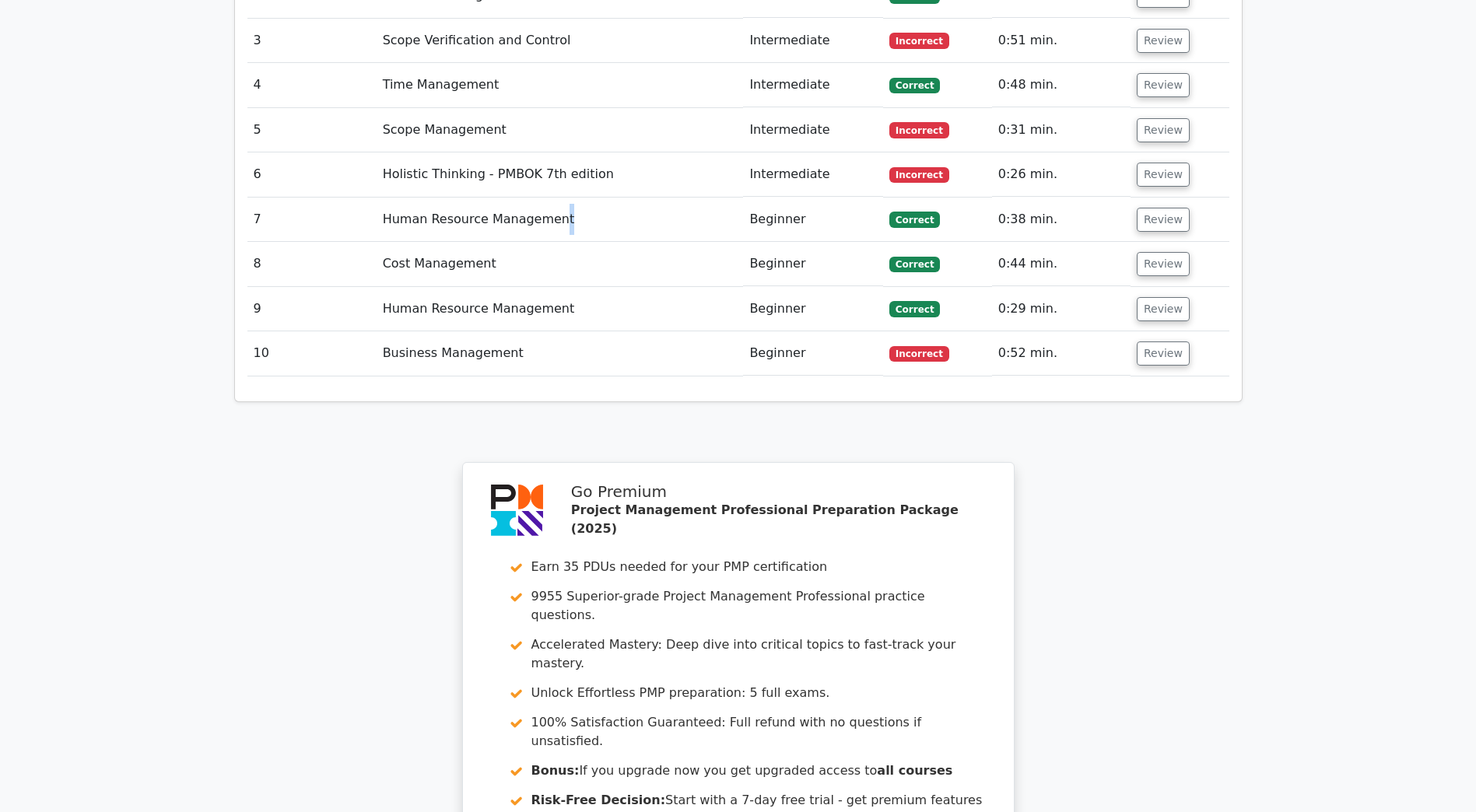
scroll to position [2411, 0]
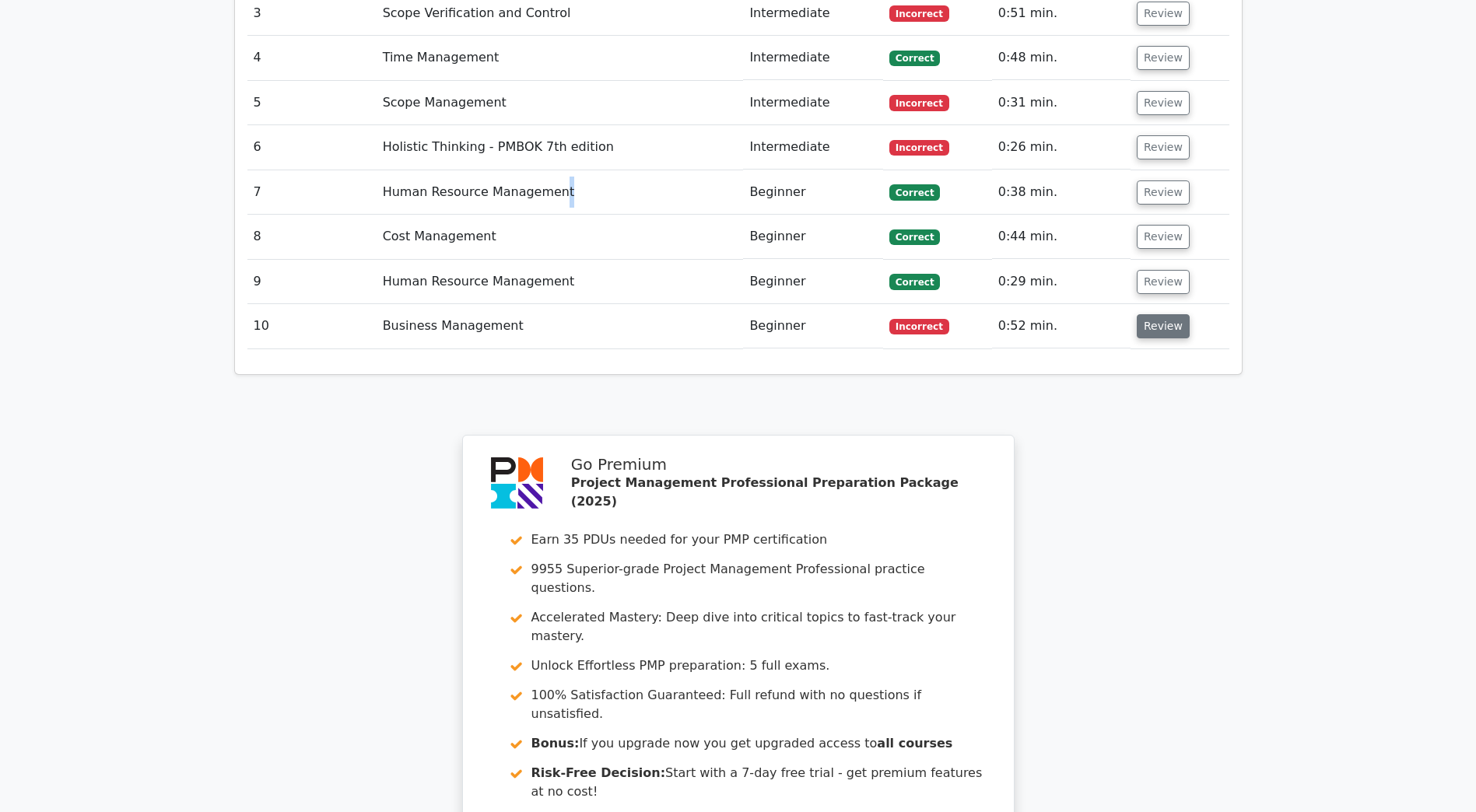
click at [1149, 314] on button "Review" at bounding box center [1163, 325] width 53 height 24
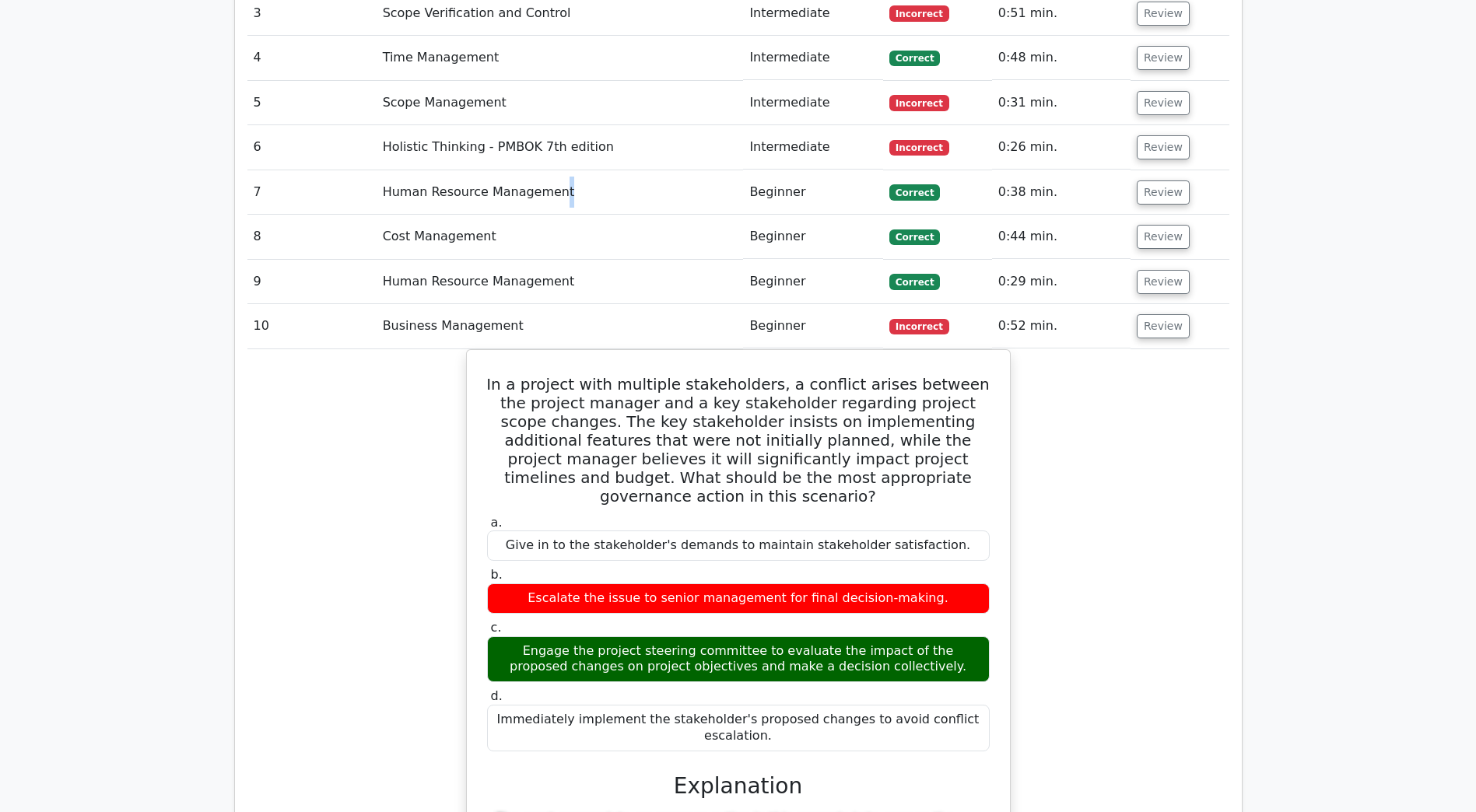
scroll to position [1944, 0]
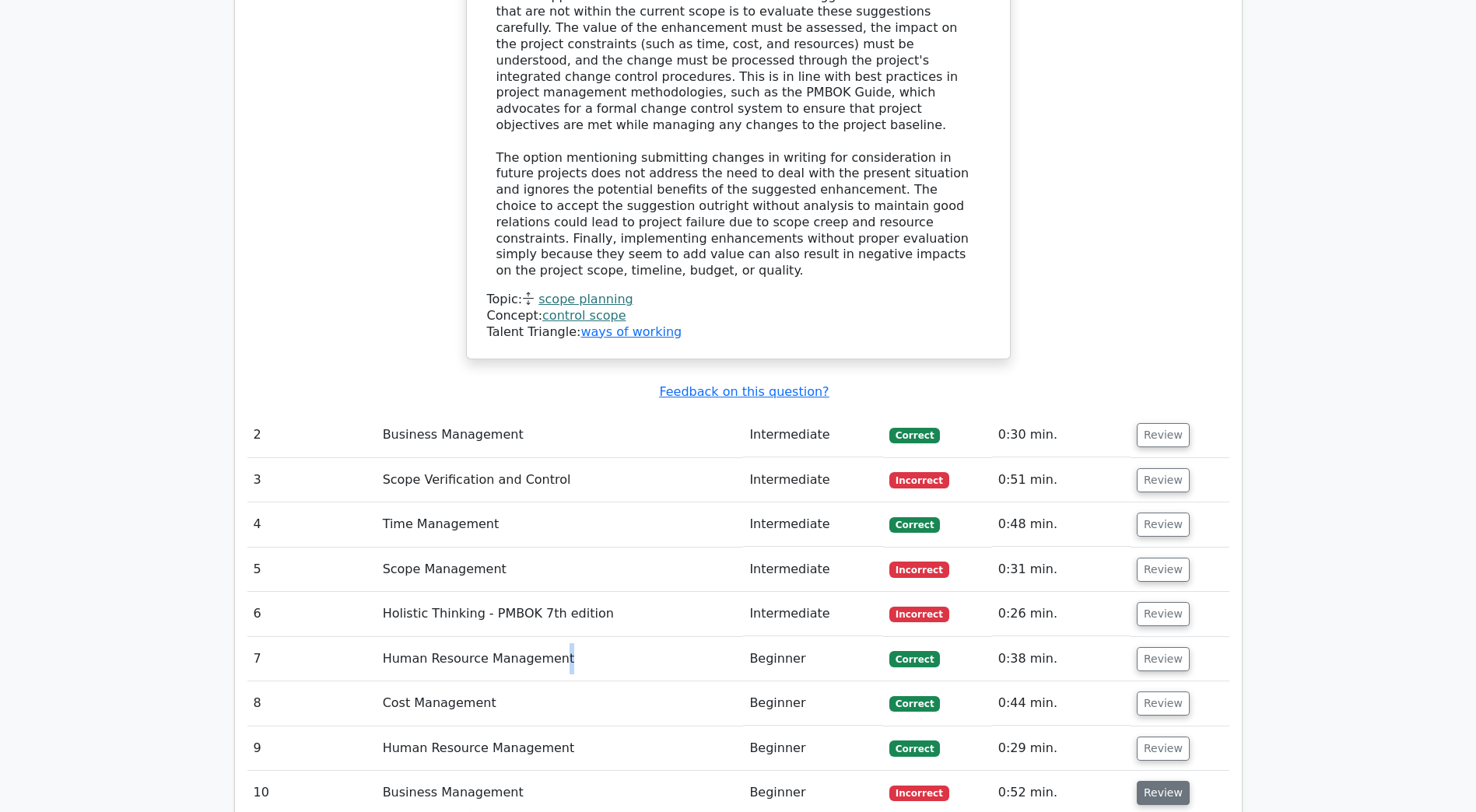
click at [1173, 781] on button "Review" at bounding box center [1163, 792] width 53 height 24
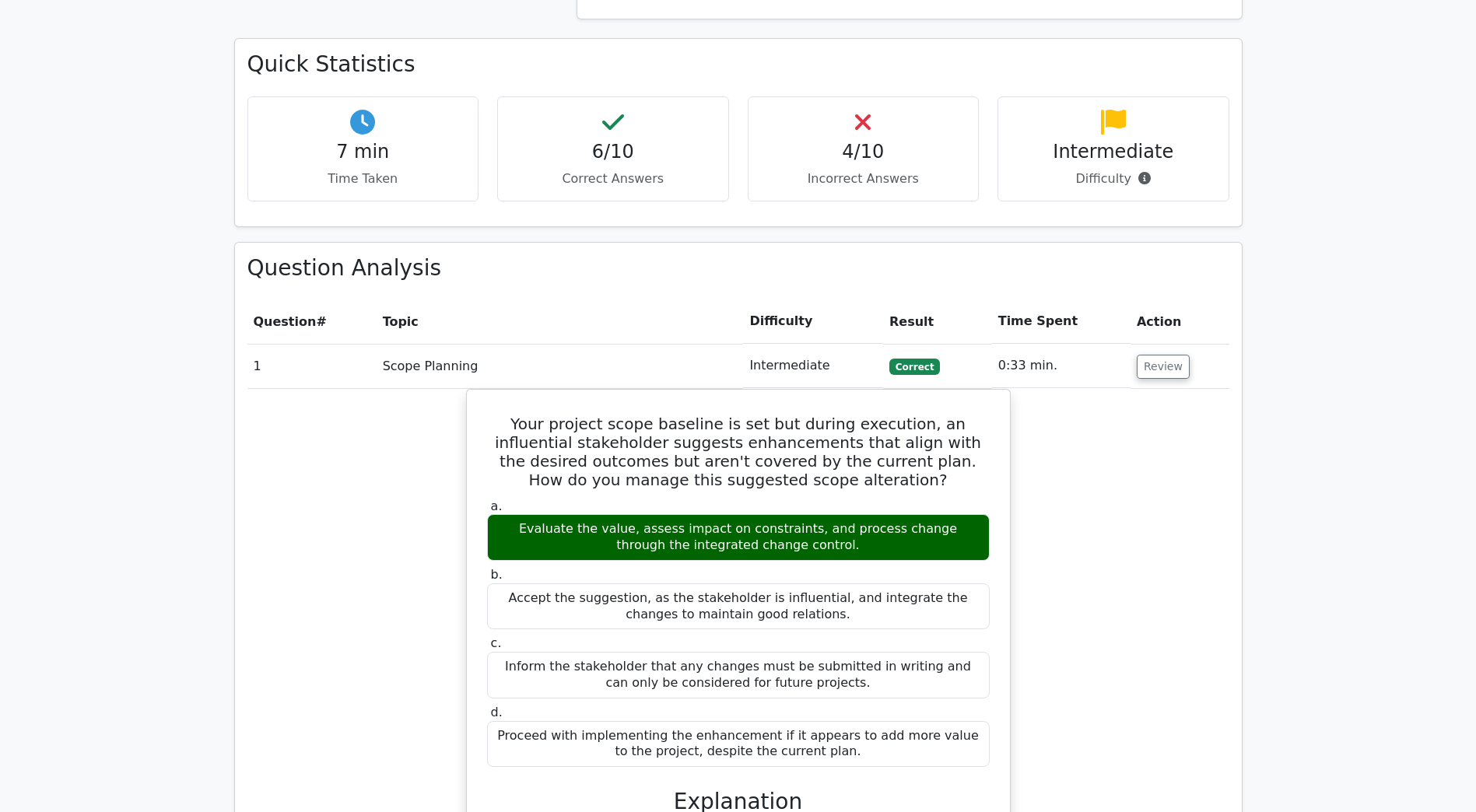
scroll to position [856, 0]
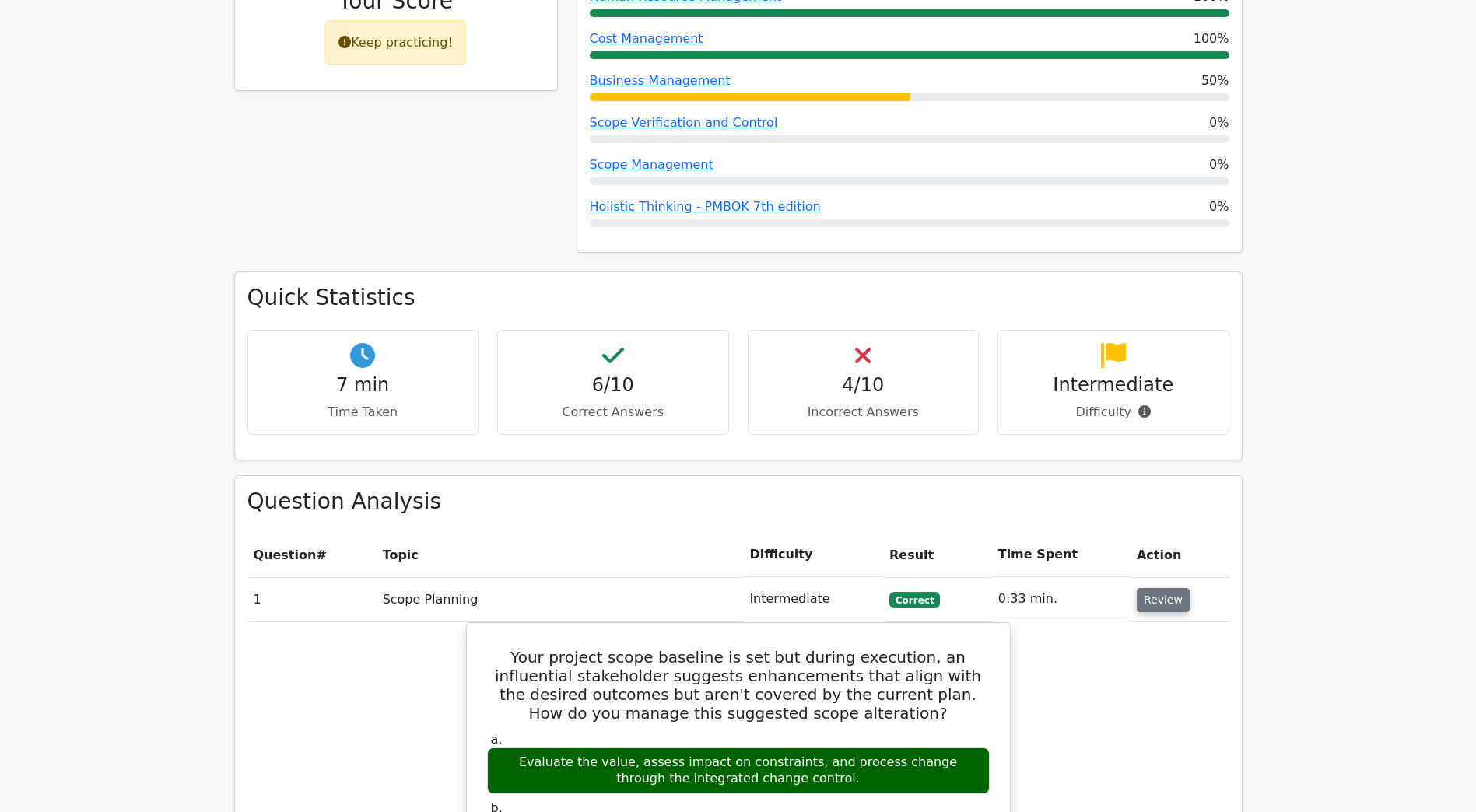
click at [1167, 588] on button "Review" at bounding box center [1163, 599] width 53 height 24
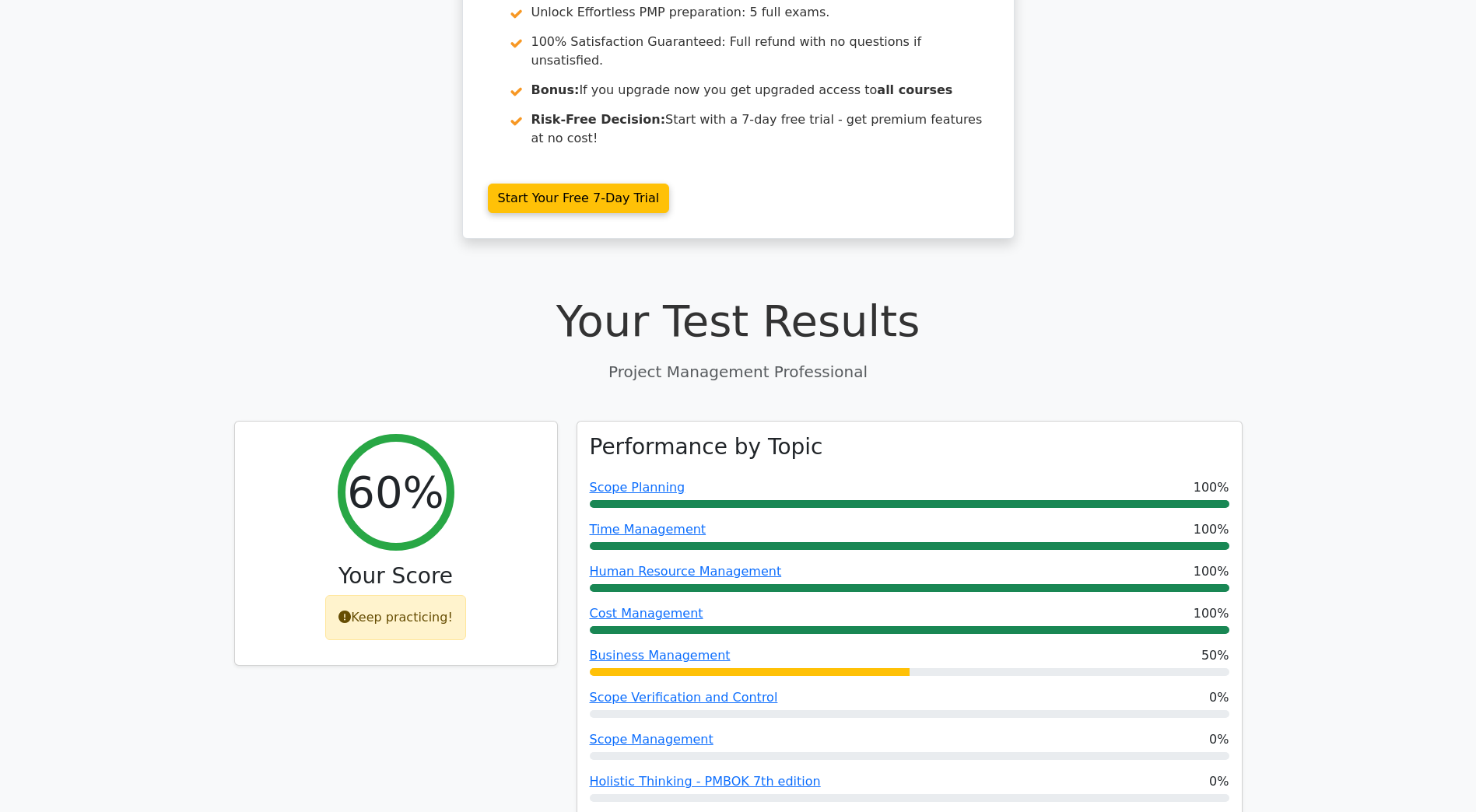
scroll to position [368, 0]
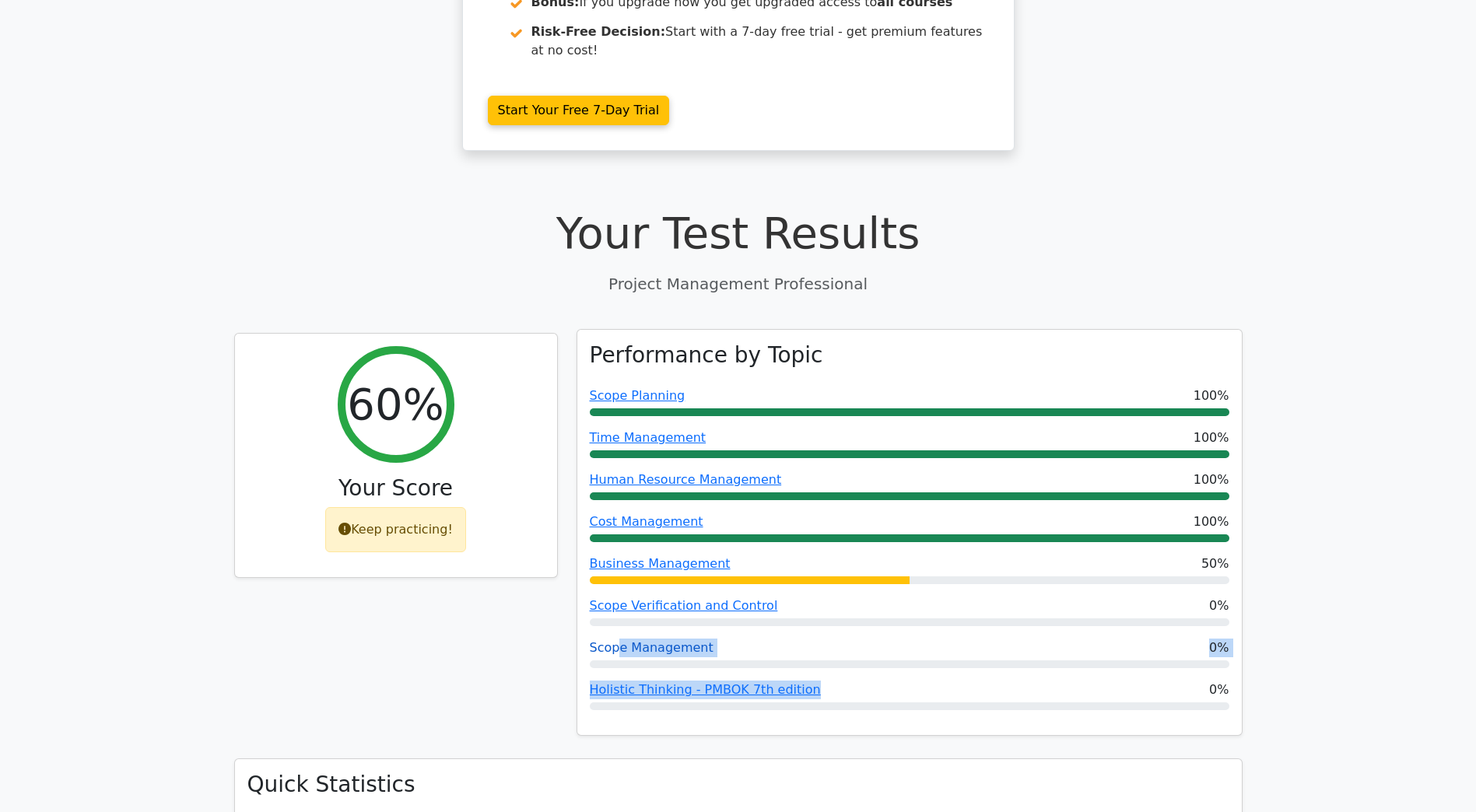
drag, startPoint x: 824, startPoint y: 621, endPoint x: 618, endPoint y: 574, distance: 211.3
click at [618, 574] on div "Performance by Topic Scope Planning 100% Time Management 100% Human Resource Ma…" at bounding box center [909, 533] width 664 height 406
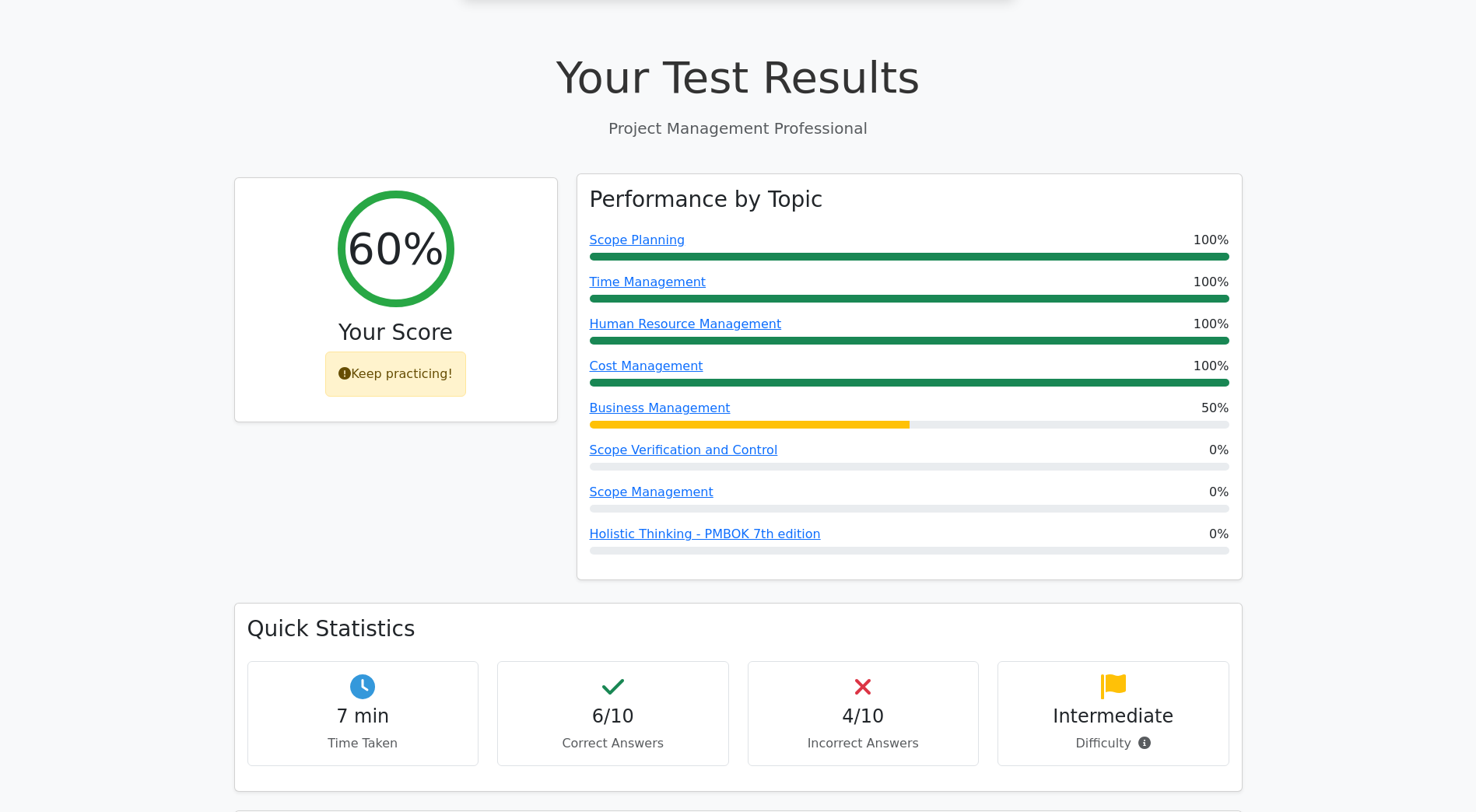
scroll to position [0, 0]
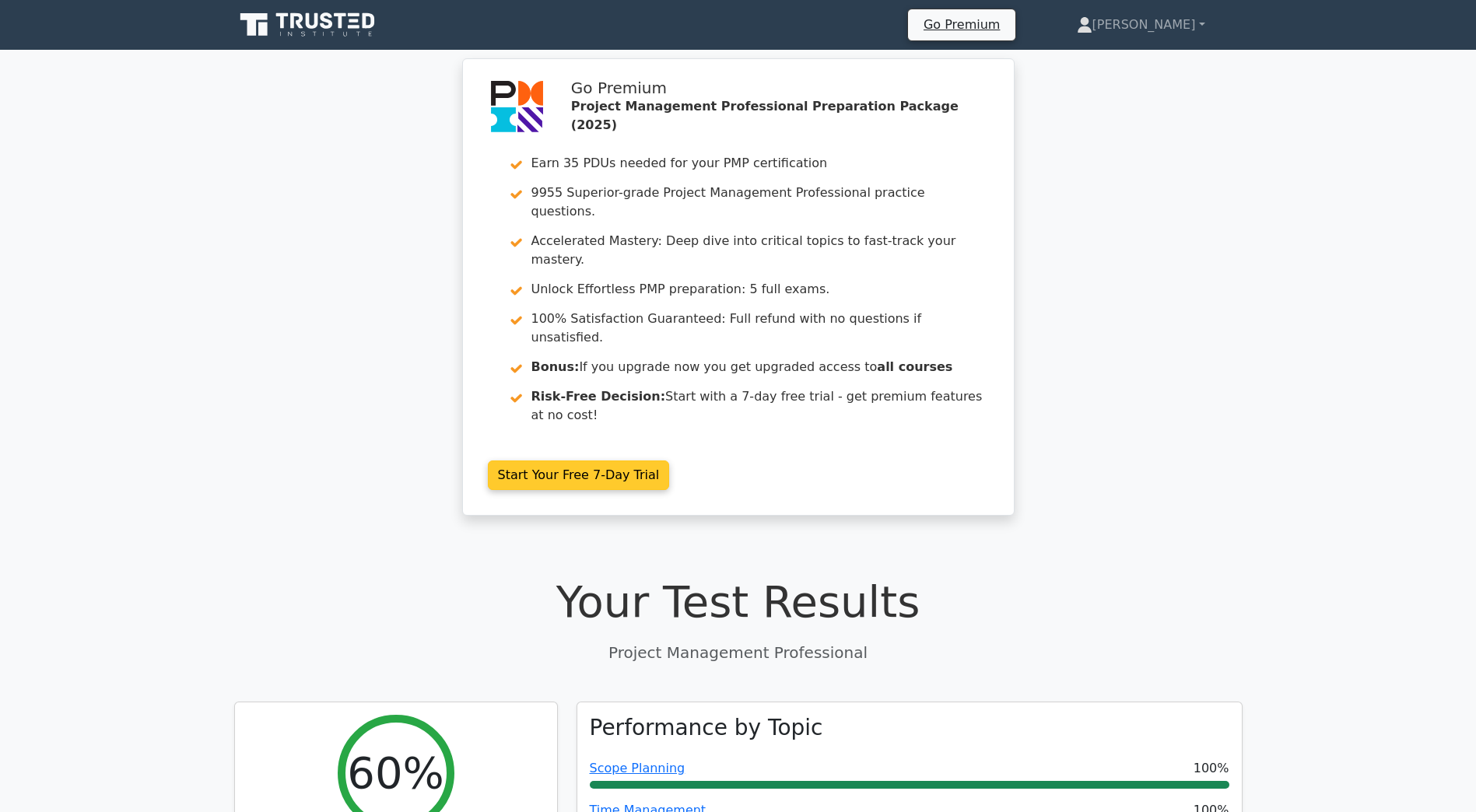
click at [670, 460] on link "Start Your Free 7-Day Trial" at bounding box center [578, 475] width 182 height 30
